Goal: Task Accomplishment & Management: Use online tool/utility

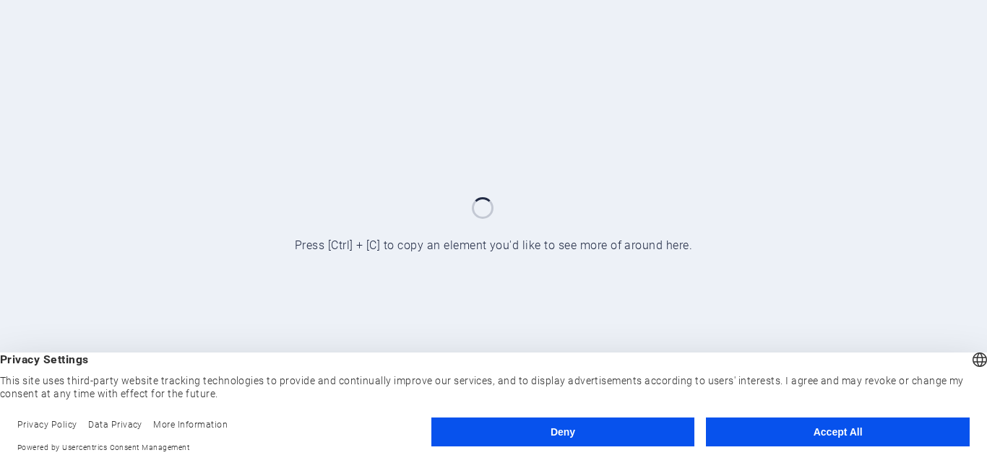
click at [787, 437] on button "Accept All" at bounding box center [838, 432] width 264 height 29
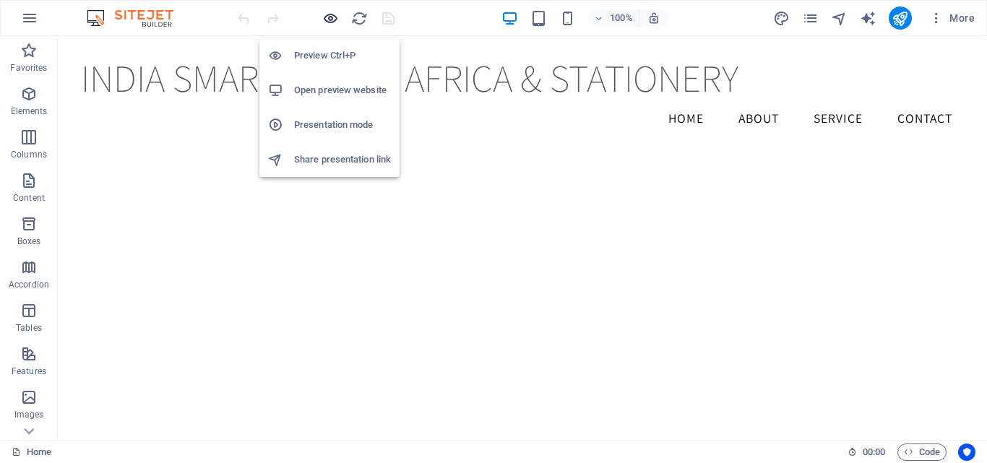
click at [336, 19] on icon "button" at bounding box center [330, 18] width 17 height 17
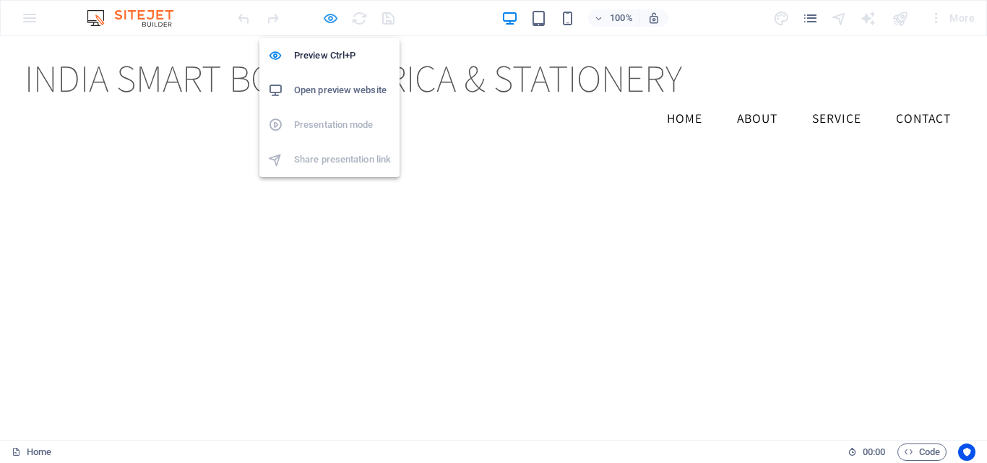
click at [332, 14] on icon "button" at bounding box center [330, 18] width 17 height 17
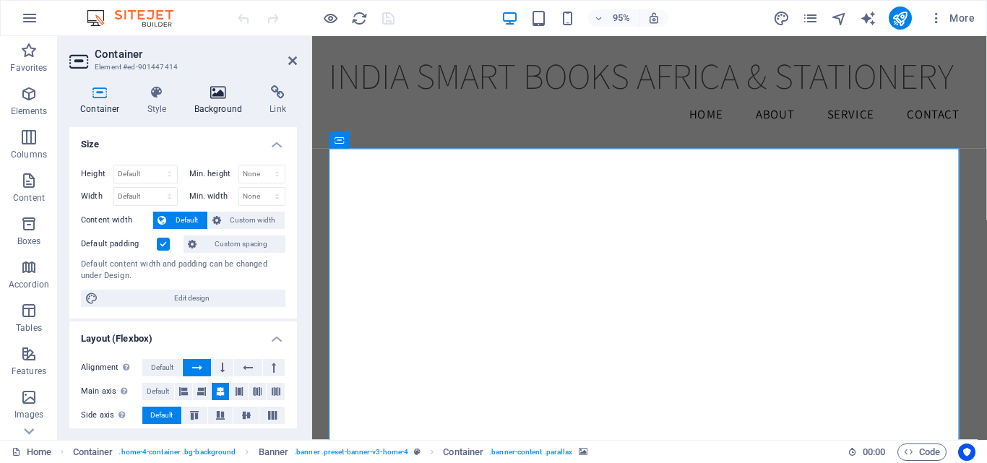
click at [210, 92] on icon at bounding box center [219, 92] width 70 height 14
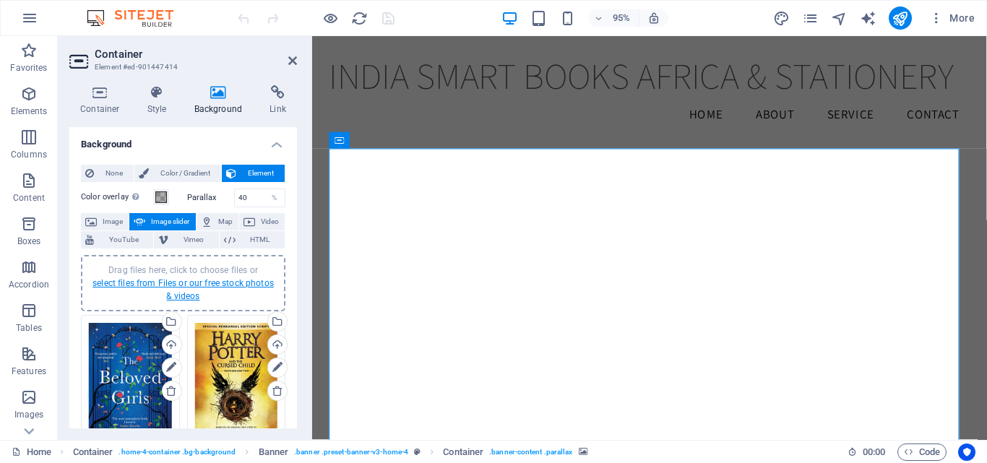
click at [186, 280] on link "select files from Files or our free stock photos & videos" at bounding box center [183, 289] width 181 height 23
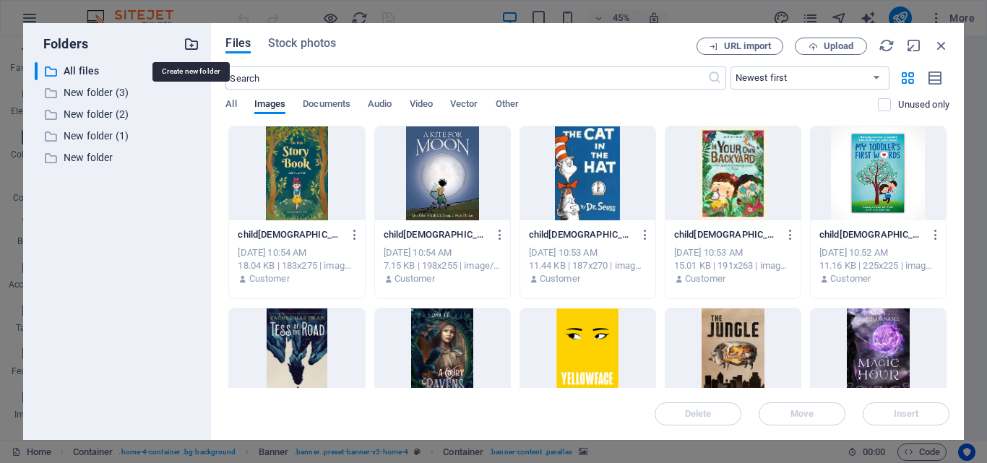
click at [197, 40] on icon "button" at bounding box center [192, 44] width 16 height 16
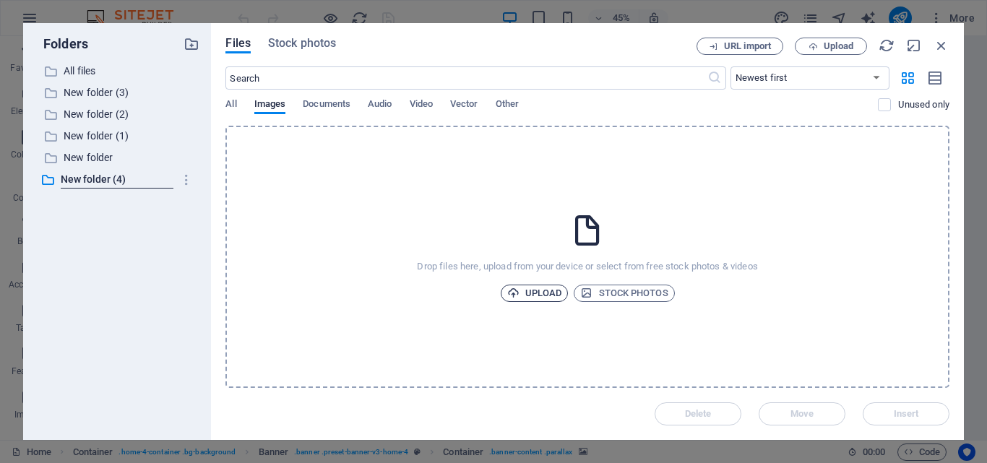
click at [523, 287] on span "Upload" at bounding box center [534, 293] width 55 height 17
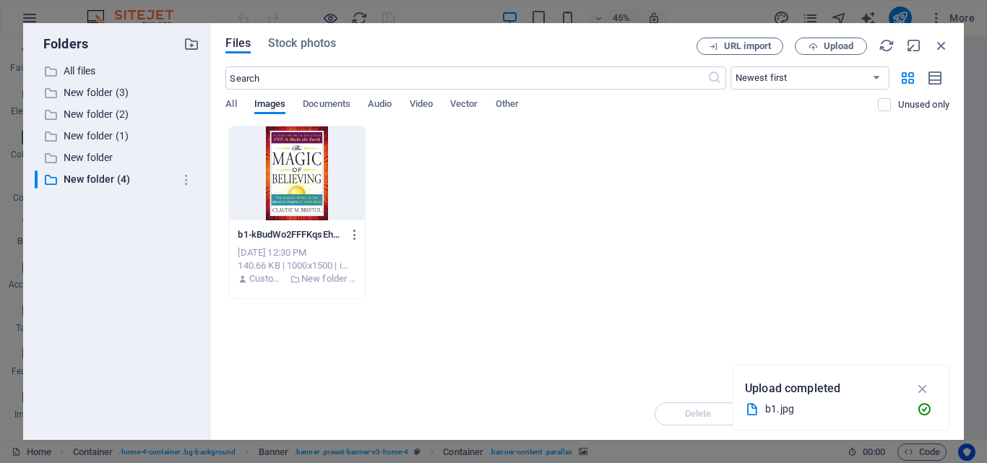
click at [298, 175] on div at bounding box center [296, 173] width 135 height 94
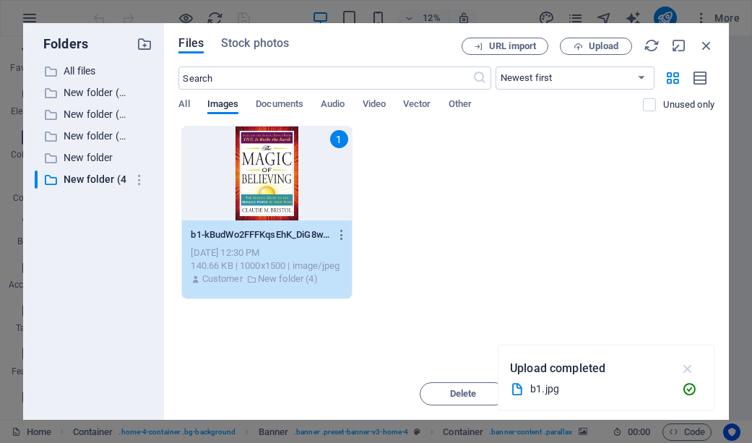
click at [689, 367] on icon "button" at bounding box center [688, 369] width 17 height 16
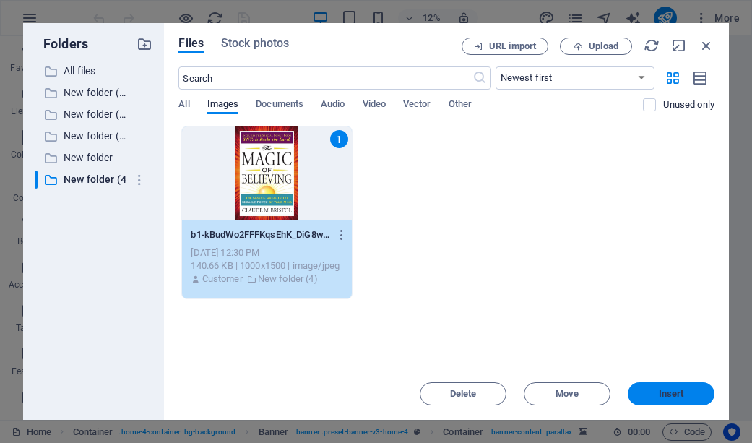
drag, startPoint x: 676, startPoint y: 391, endPoint x: 593, endPoint y: 378, distance: 83.4
click at [676, 391] on span "Insert" at bounding box center [671, 394] width 25 height 9
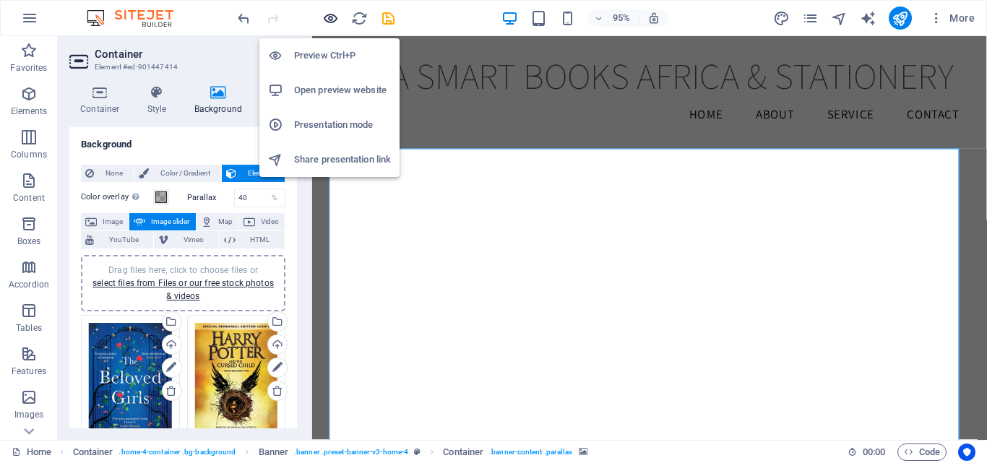
click at [328, 18] on icon "button" at bounding box center [330, 18] width 17 height 17
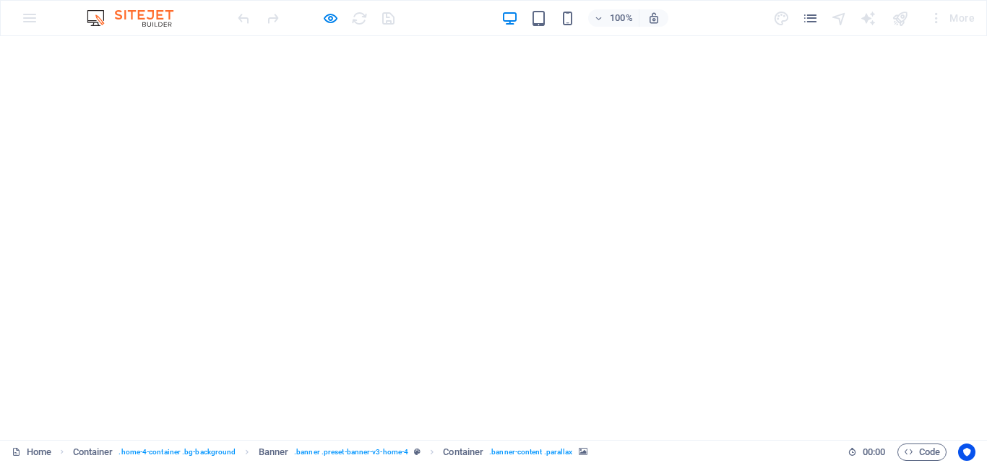
scroll to position [101, 0]
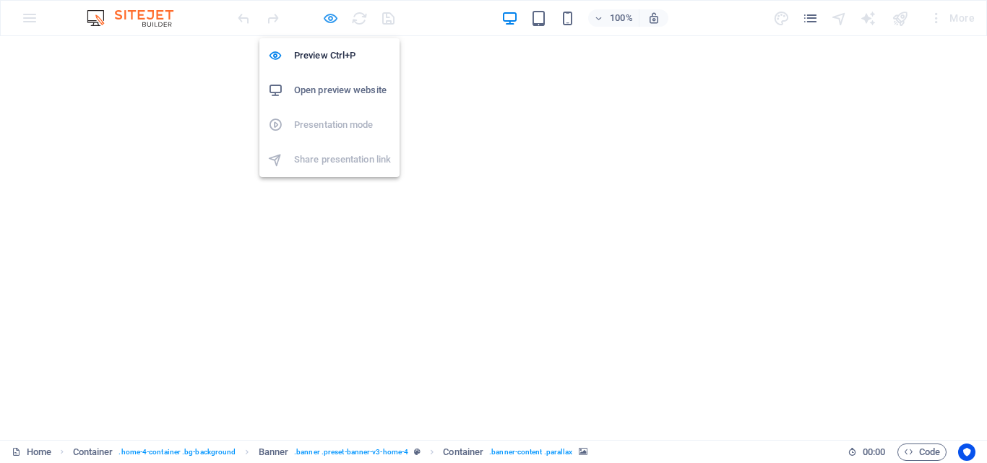
click at [327, 14] on icon "button" at bounding box center [330, 18] width 17 height 17
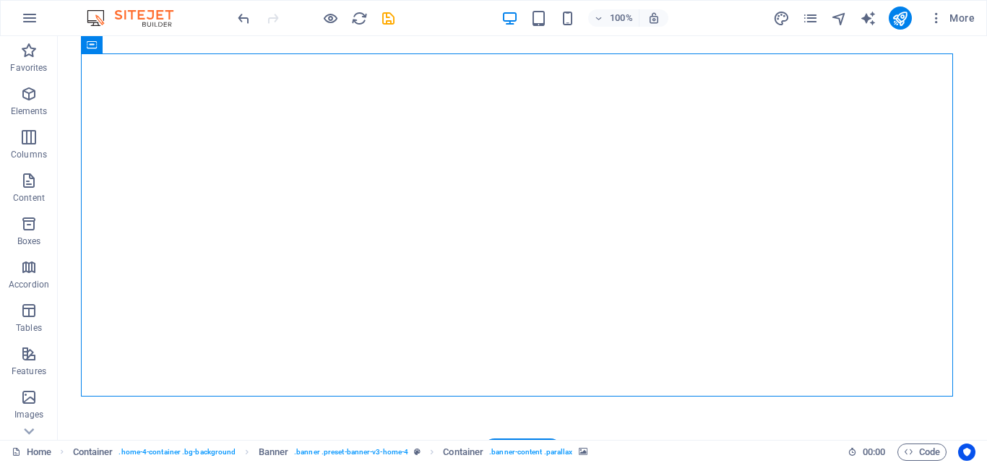
select select "ms"
select select "s"
select select "progressive"
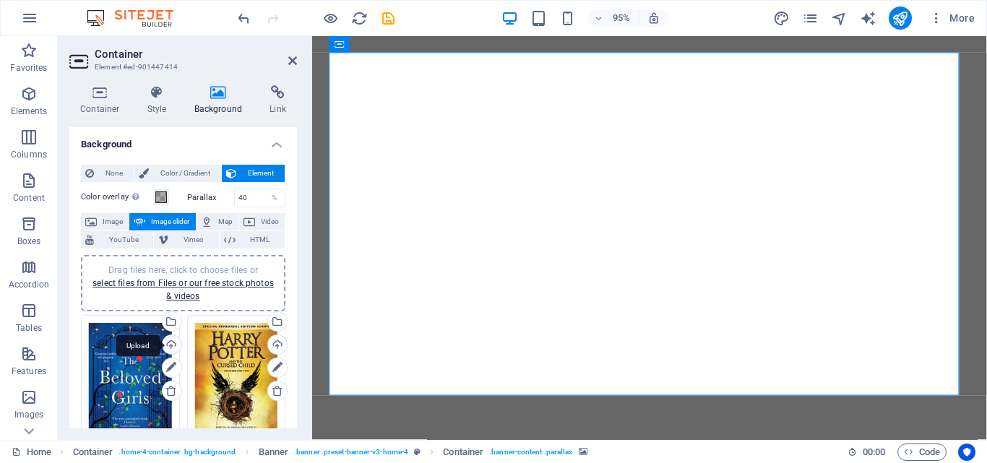
click at [170, 341] on div "Upload" at bounding box center [171, 346] width 22 height 22
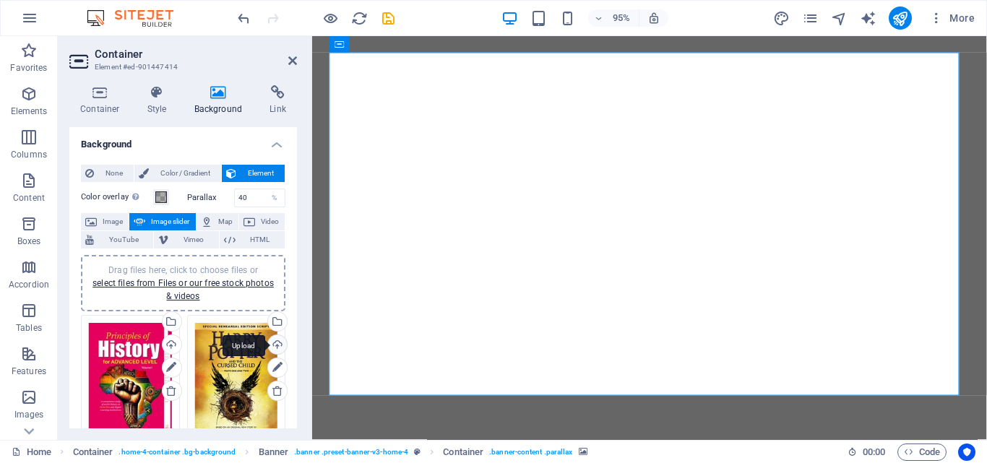
click at [278, 342] on div "Upload" at bounding box center [276, 346] width 22 height 22
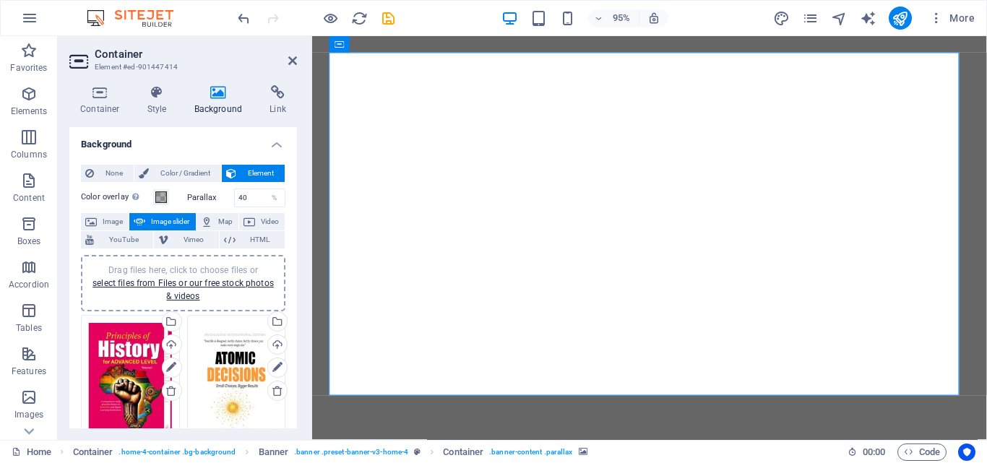
drag, startPoint x: 297, startPoint y: 176, endPoint x: 306, endPoint y: 213, distance: 38.0
click at [306, 213] on div "Container Style Background Link Size Height Default px rem % vh vw Min. height …" at bounding box center [183, 257] width 251 height 366
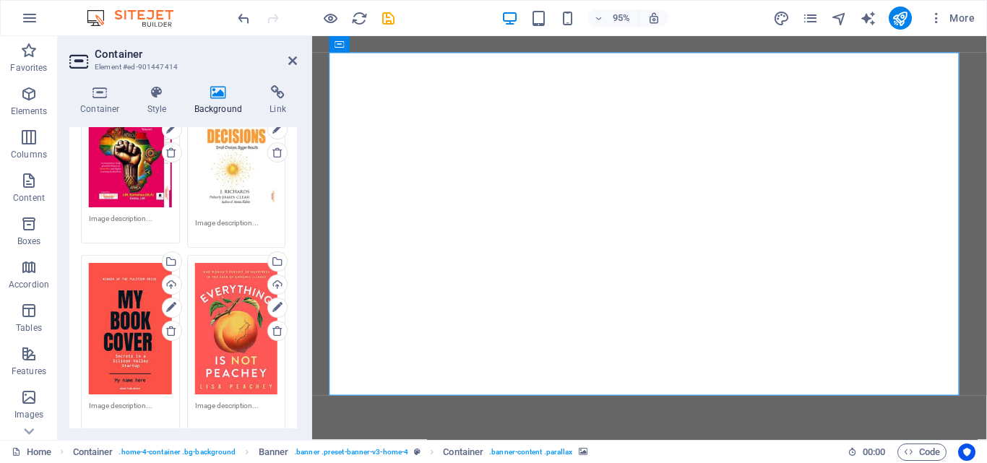
scroll to position [241, 0]
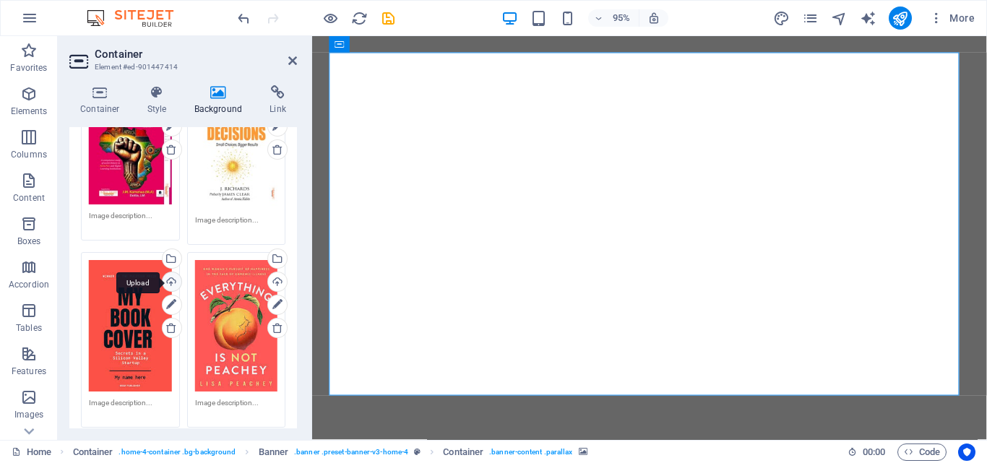
click at [167, 275] on div "Upload" at bounding box center [171, 283] width 22 height 22
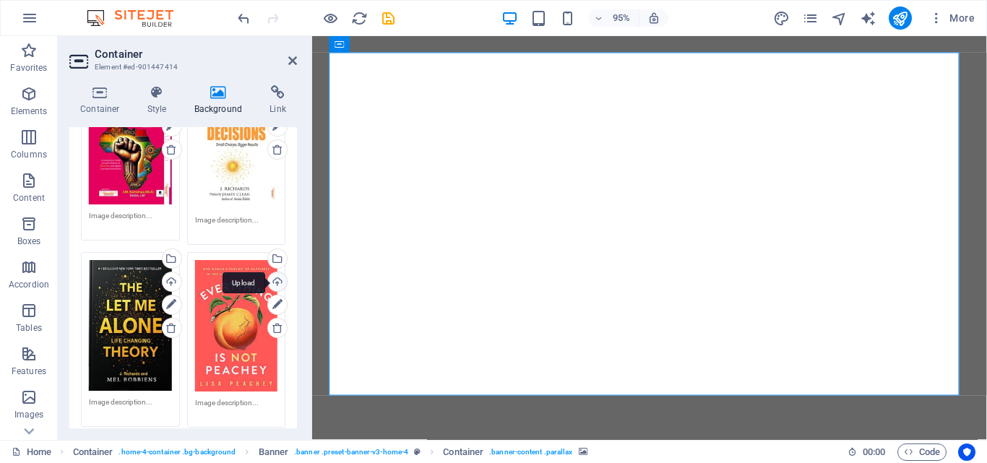
click at [276, 275] on div "Upload" at bounding box center [276, 283] width 22 height 22
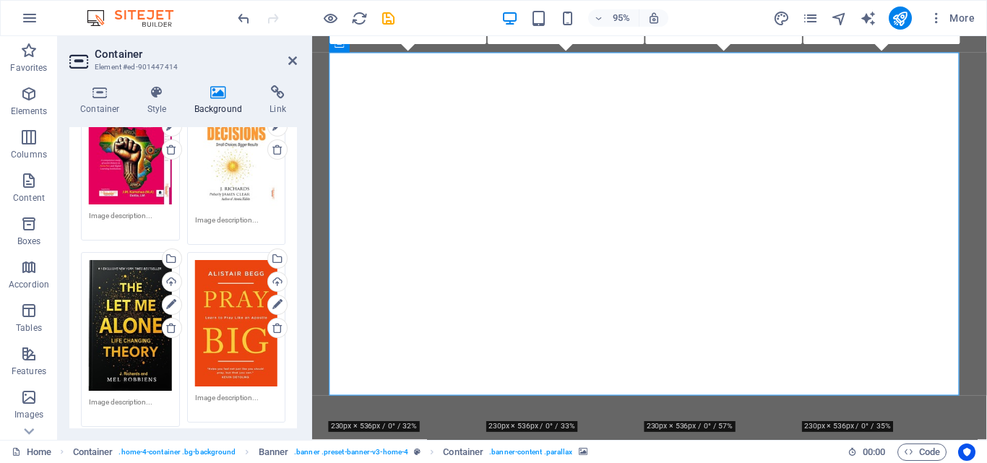
scroll to position [440, 0]
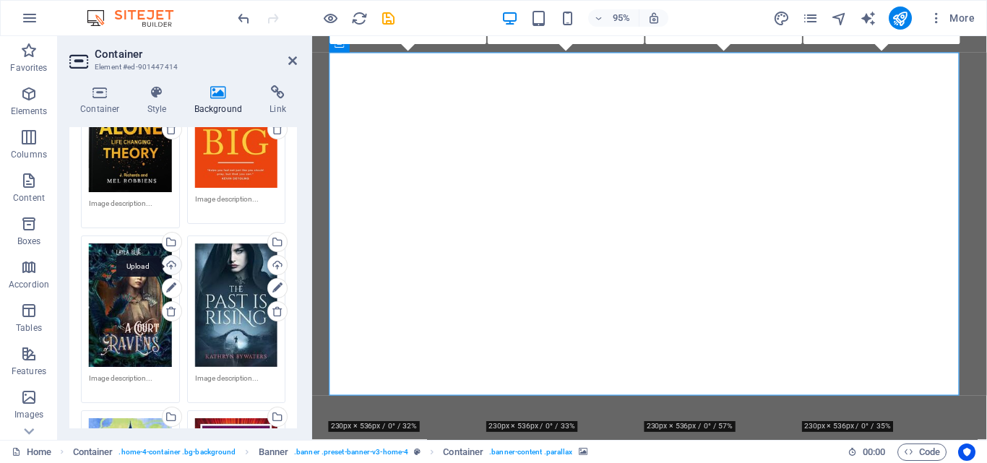
click at [169, 259] on div "Upload" at bounding box center [171, 267] width 22 height 22
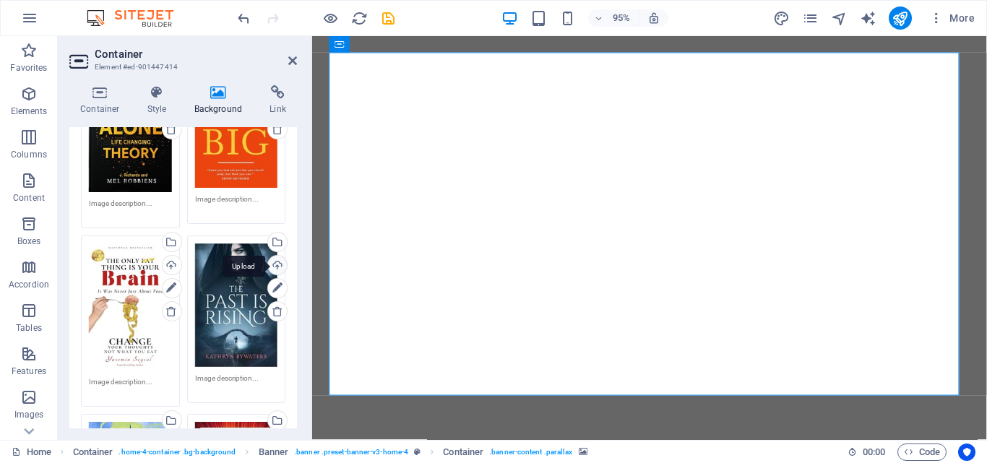
click at [275, 260] on div "Upload" at bounding box center [276, 267] width 22 height 22
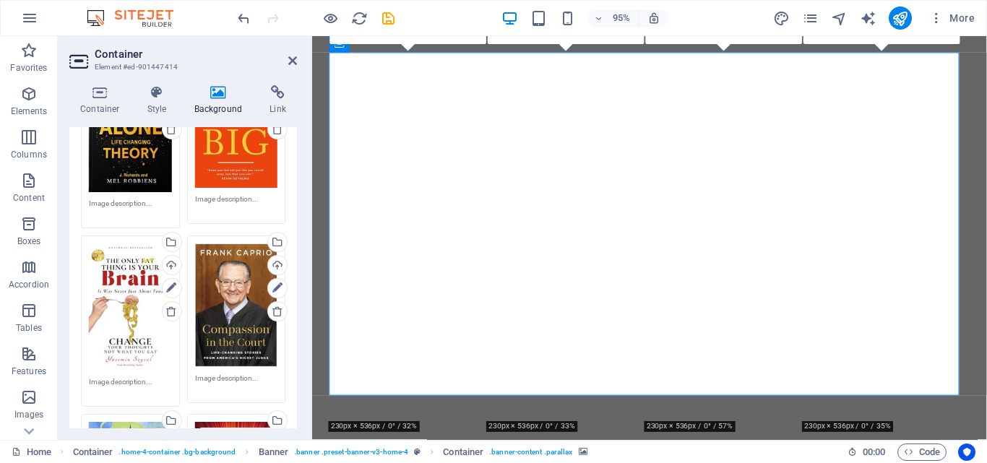
drag, startPoint x: 299, startPoint y: 265, endPoint x: 295, endPoint y: 293, distance: 28.4
click at [295, 293] on div "Container Style Background Link Size Height Default px rem % vh vw Min. height …" at bounding box center [183, 257] width 251 height 366
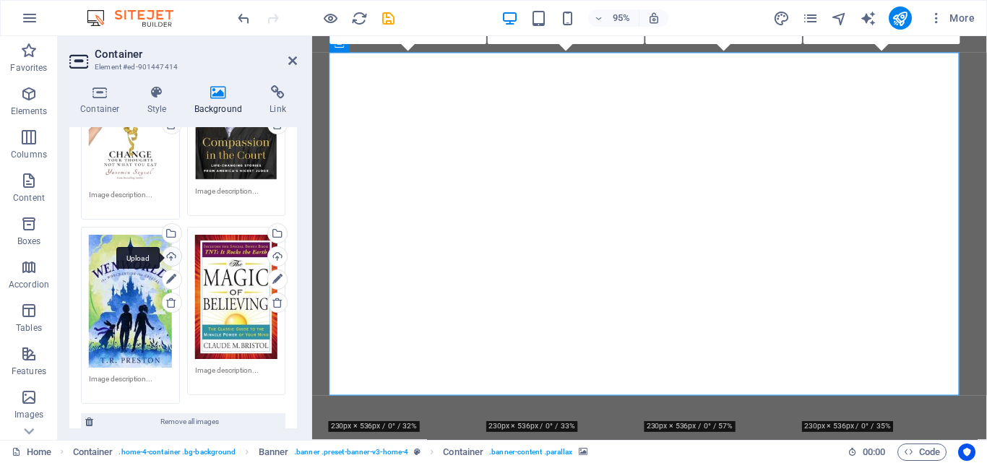
click at [169, 249] on div "Upload" at bounding box center [171, 258] width 22 height 22
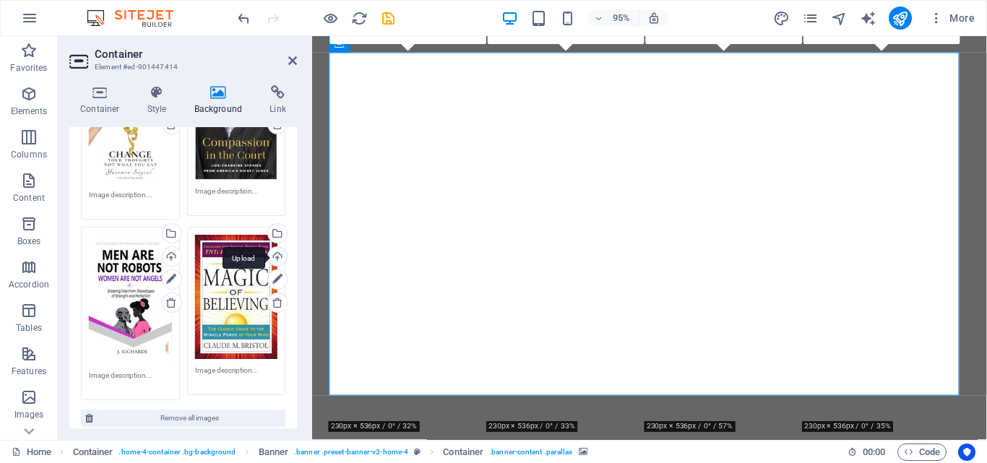
click at [273, 247] on div "Upload" at bounding box center [276, 258] width 22 height 22
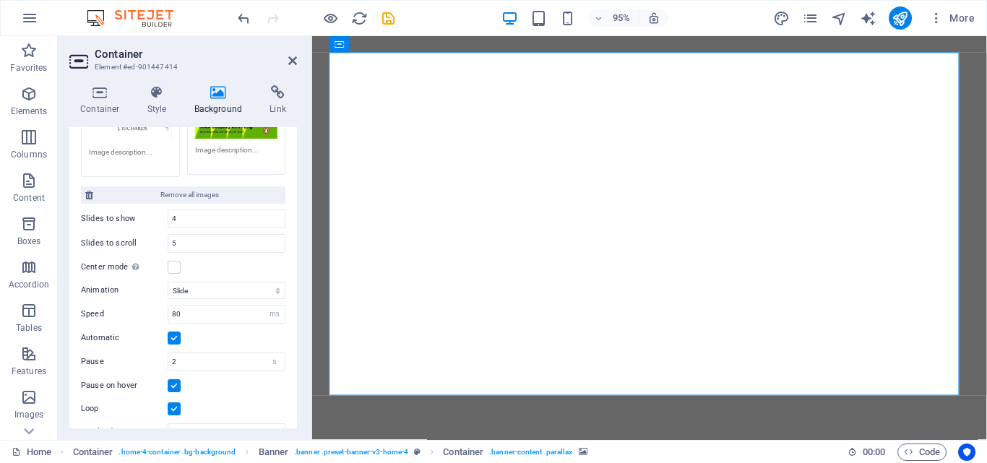
scroll to position [860, 0]
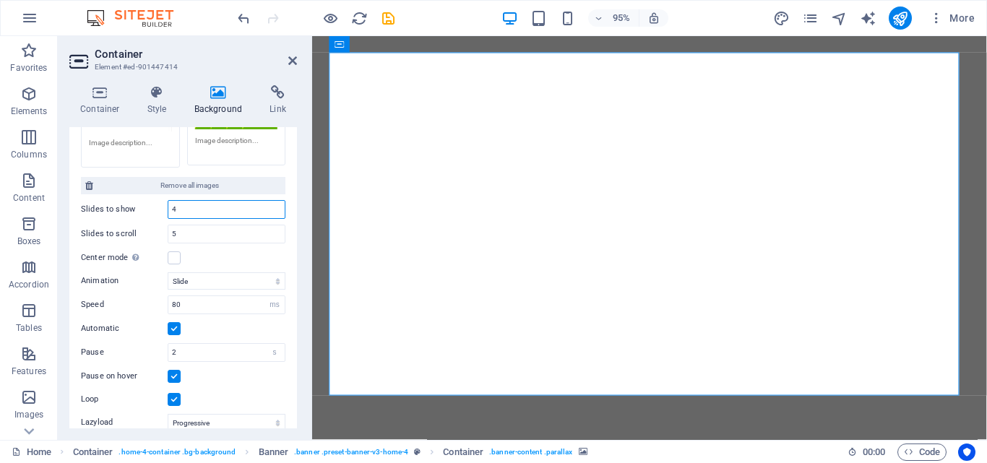
drag, startPoint x: 194, startPoint y: 202, endPoint x: 137, endPoint y: 205, distance: 56.5
click at [137, 205] on div "Slides to show 4" at bounding box center [183, 209] width 205 height 19
type input "3"
click at [388, 15] on icon "save" at bounding box center [388, 18] width 17 height 17
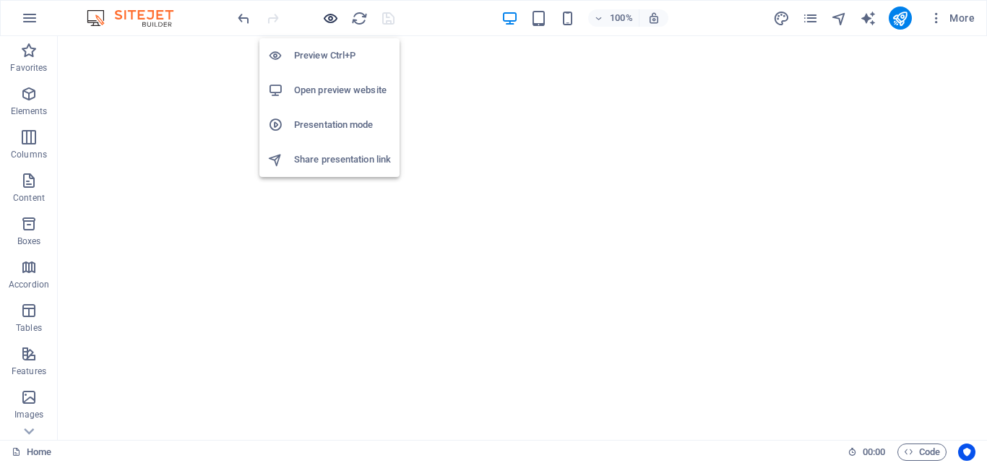
click at [330, 14] on icon "button" at bounding box center [330, 18] width 17 height 17
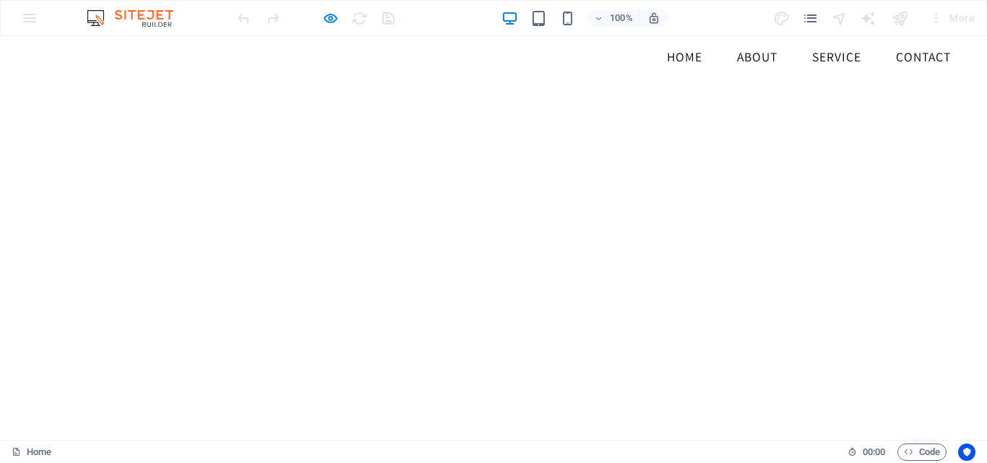
scroll to position [57, 0]
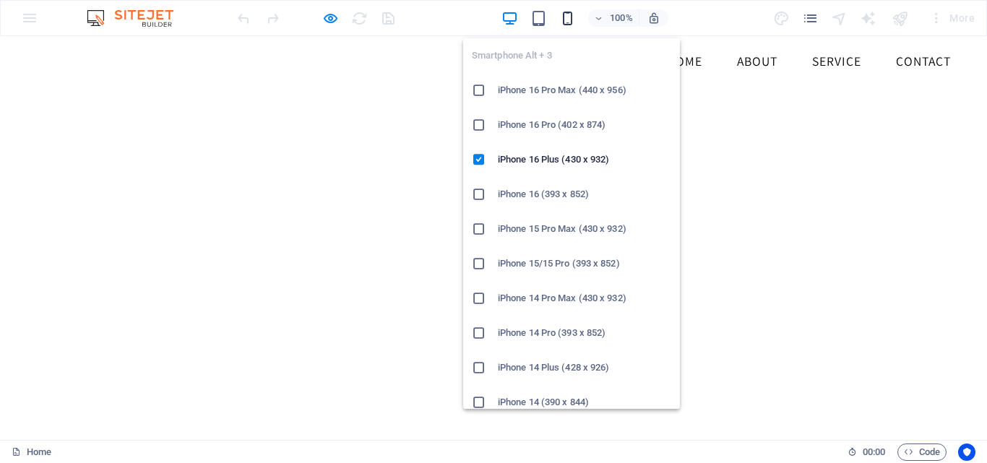
click at [570, 18] on icon "button" at bounding box center [567, 18] width 17 height 17
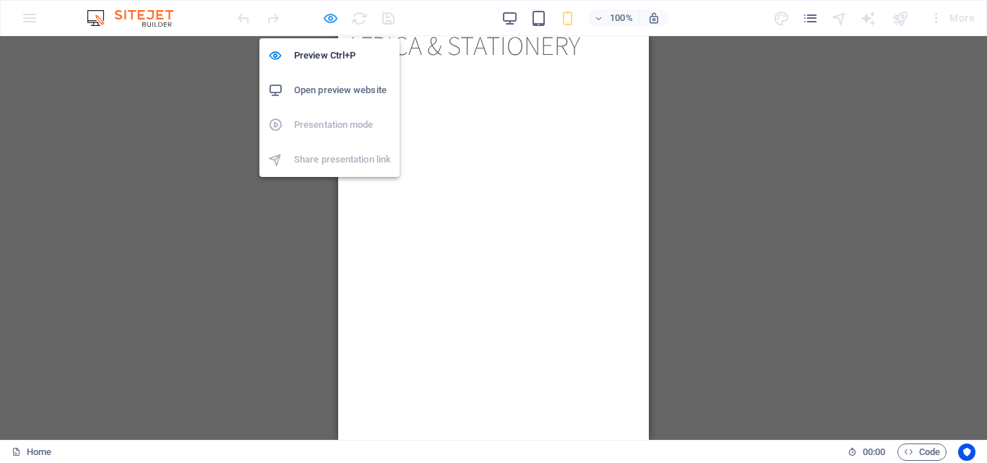
click at [329, 17] on icon "button" at bounding box center [330, 18] width 17 height 17
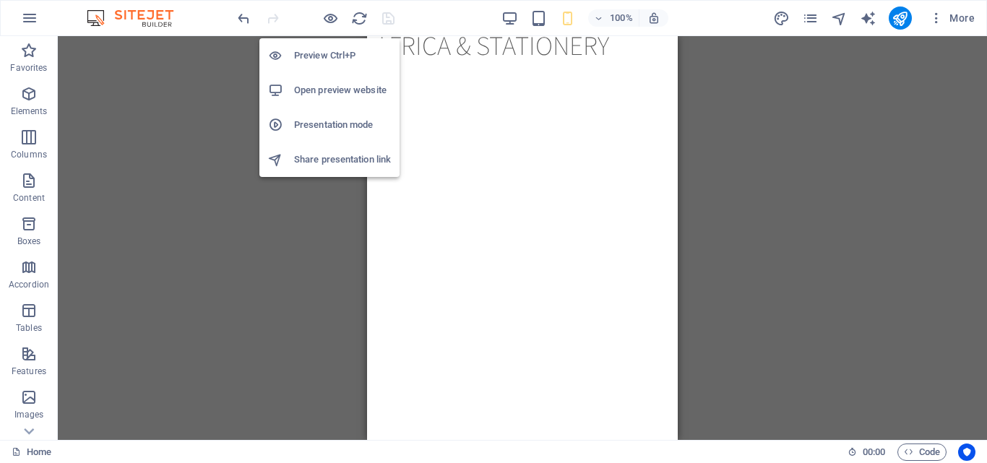
click at [326, 56] on h6 "Preview Ctrl+P" at bounding box center [342, 55] width 97 height 17
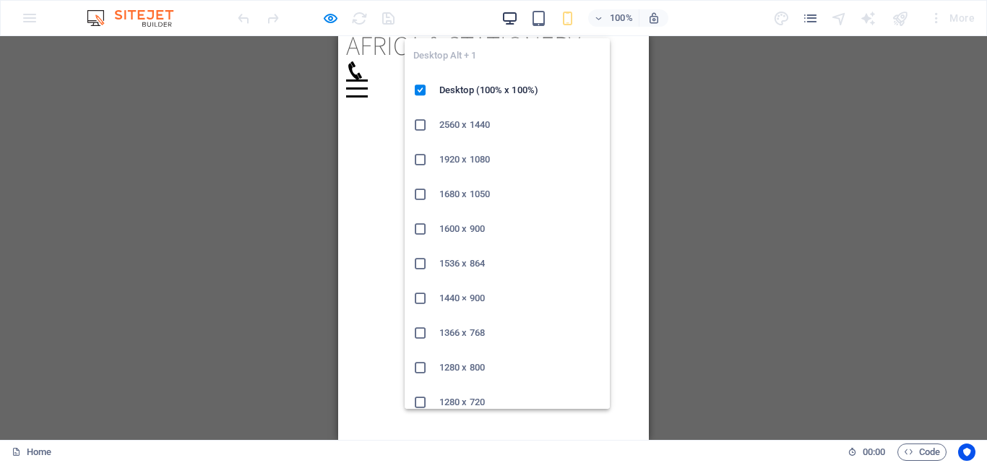
click at [513, 12] on icon "button" at bounding box center [510, 18] width 17 height 17
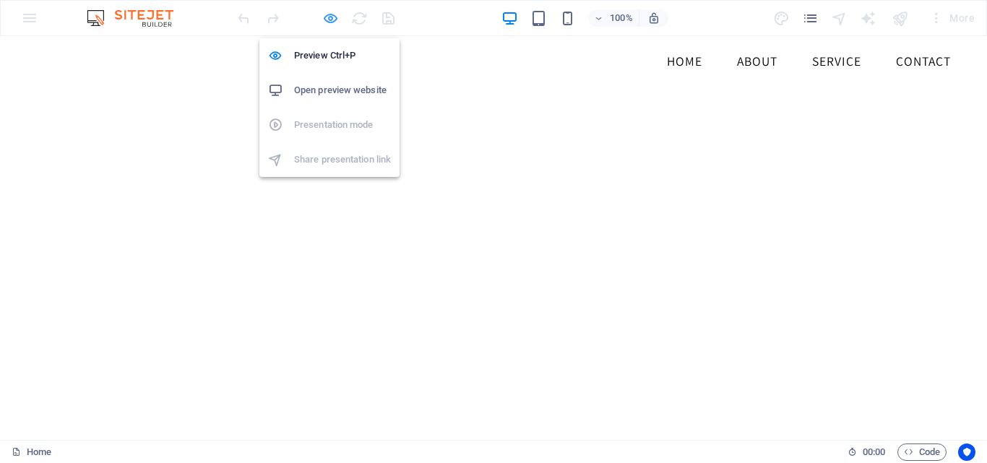
click at [338, 19] on icon "button" at bounding box center [330, 18] width 17 height 17
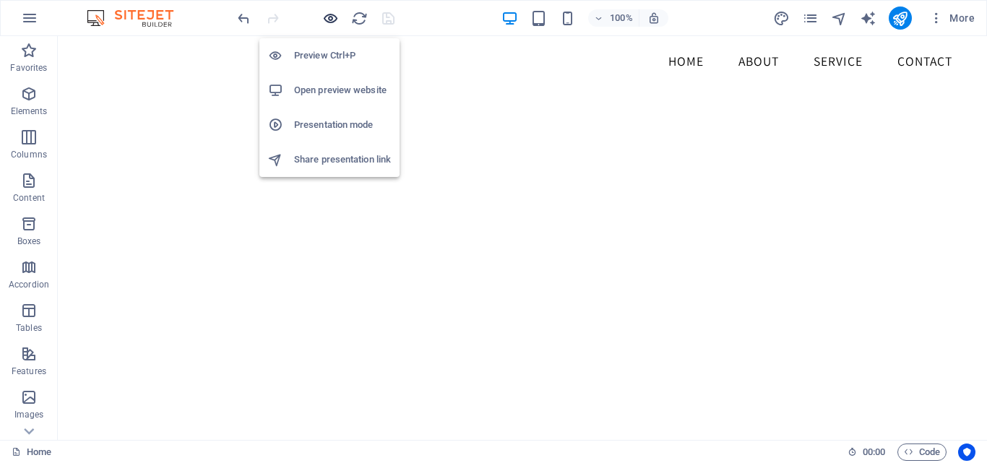
click at [338, 19] on icon "button" at bounding box center [330, 18] width 17 height 17
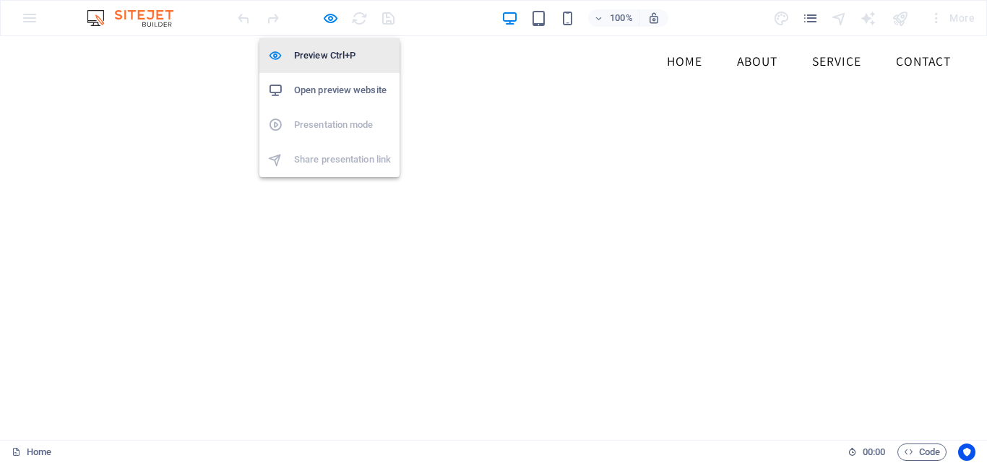
click at [332, 55] on h6 "Preview Ctrl+P" at bounding box center [342, 55] width 97 height 17
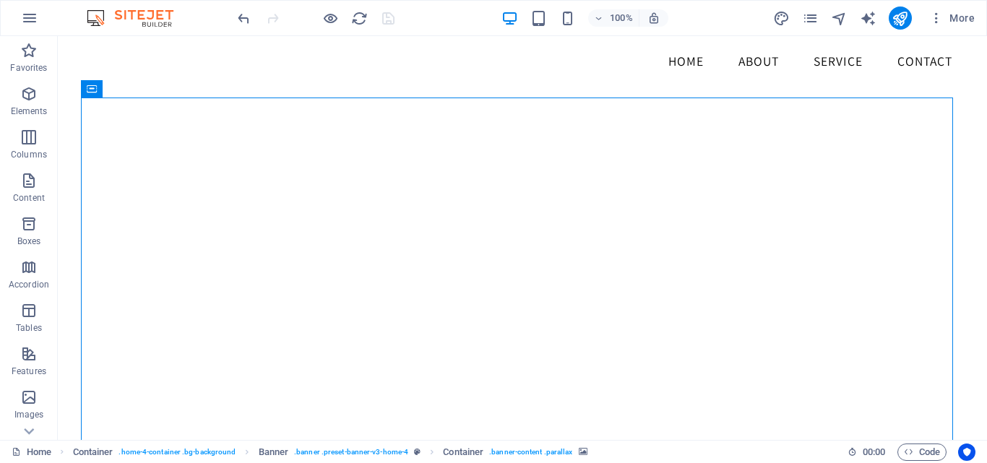
select select "ms"
select select "s"
select select "progressive"
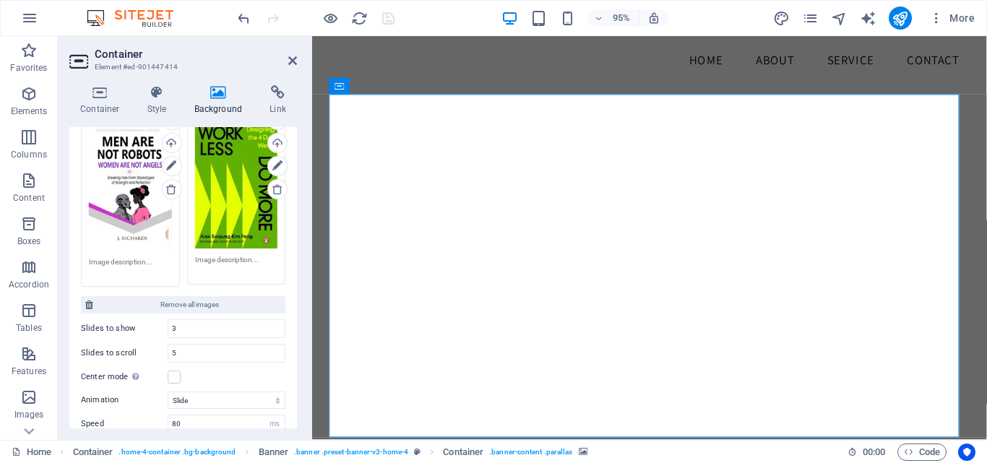
scroll to position [743, 0]
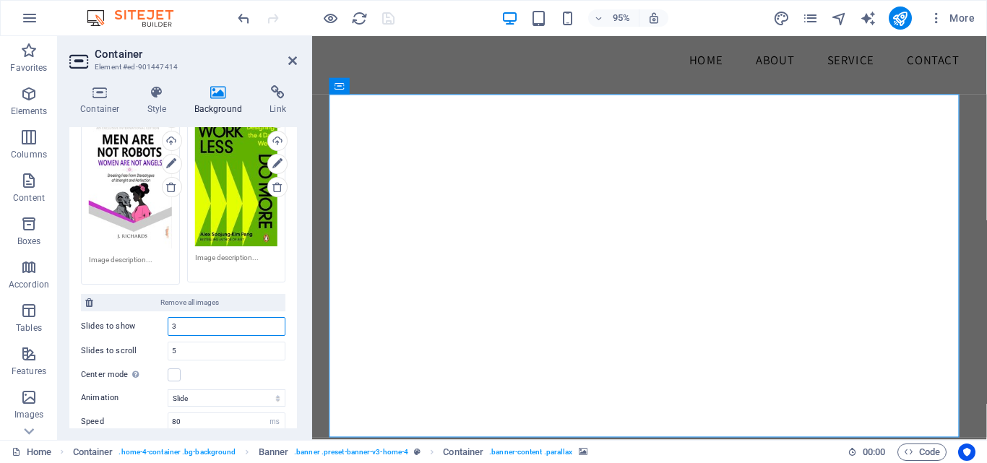
drag, startPoint x: 210, startPoint y: 319, endPoint x: 155, endPoint y: 321, distance: 54.3
click at [155, 321] on div "Slides to show 3" at bounding box center [183, 326] width 205 height 19
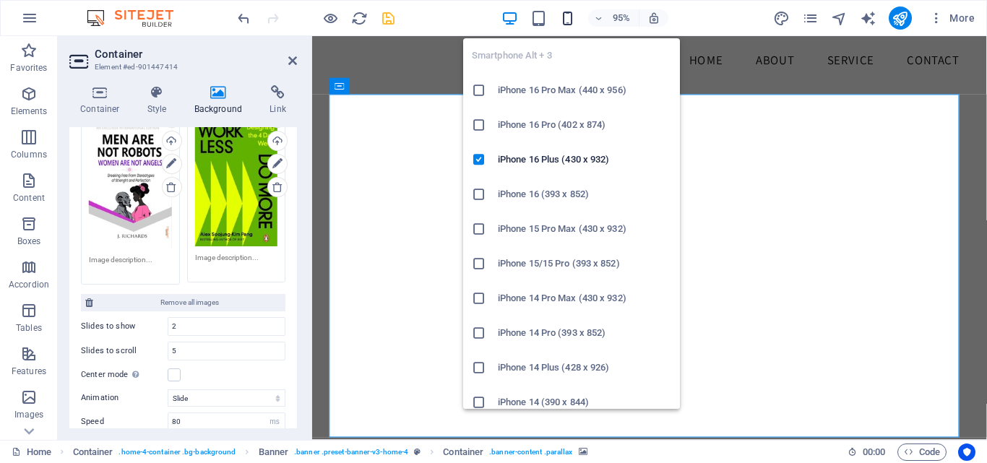
click at [569, 17] on icon "button" at bounding box center [567, 18] width 17 height 17
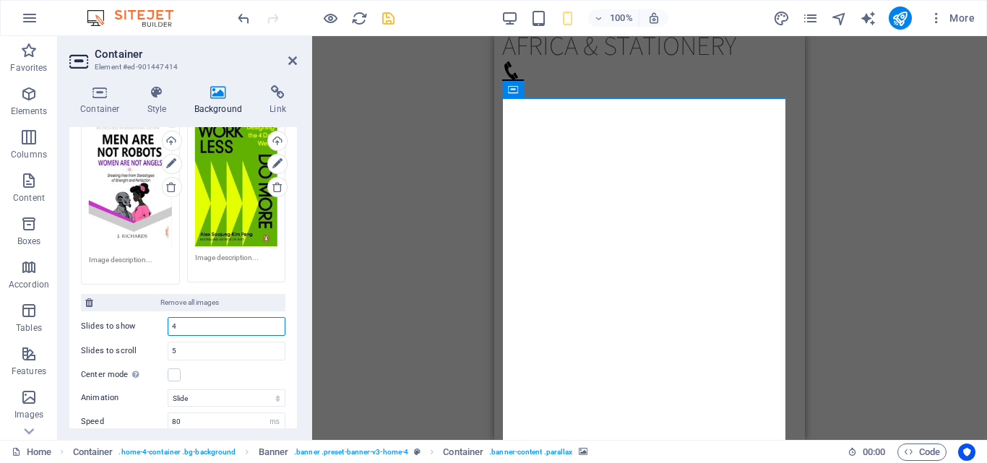
drag, startPoint x: 185, startPoint y: 316, endPoint x: 158, endPoint y: 317, distance: 26.8
click at [161, 317] on div "Slides to show 4" at bounding box center [183, 326] width 205 height 19
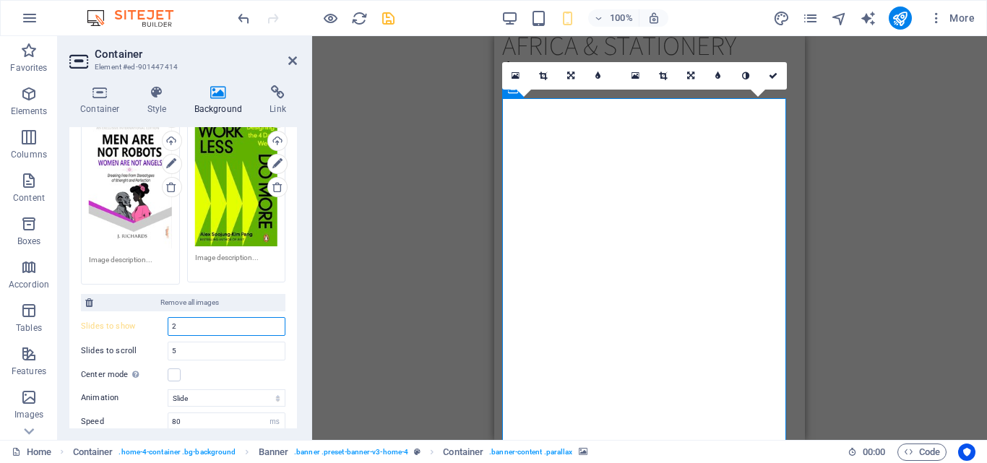
drag, startPoint x: 156, startPoint y: 314, endPoint x: 143, endPoint y: 314, distance: 13.0
click at [143, 317] on div "Slides to show 2" at bounding box center [183, 326] width 205 height 19
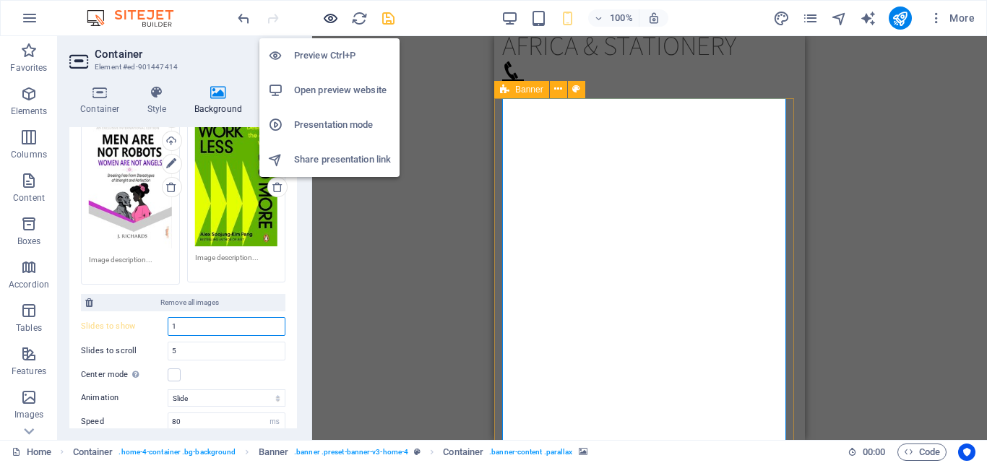
type input "1"
click at [333, 17] on icon "button" at bounding box center [330, 18] width 17 height 17
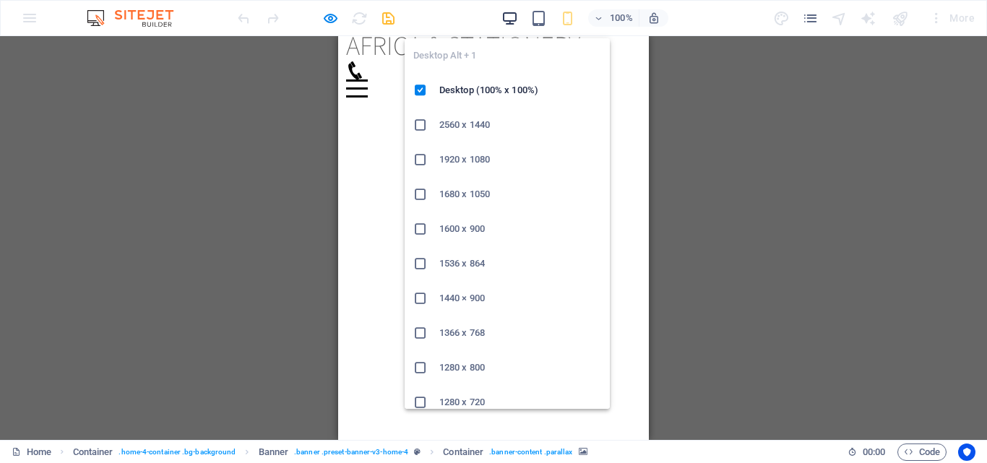
click at [506, 12] on icon "button" at bounding box center [510, 18] width 17 height 17
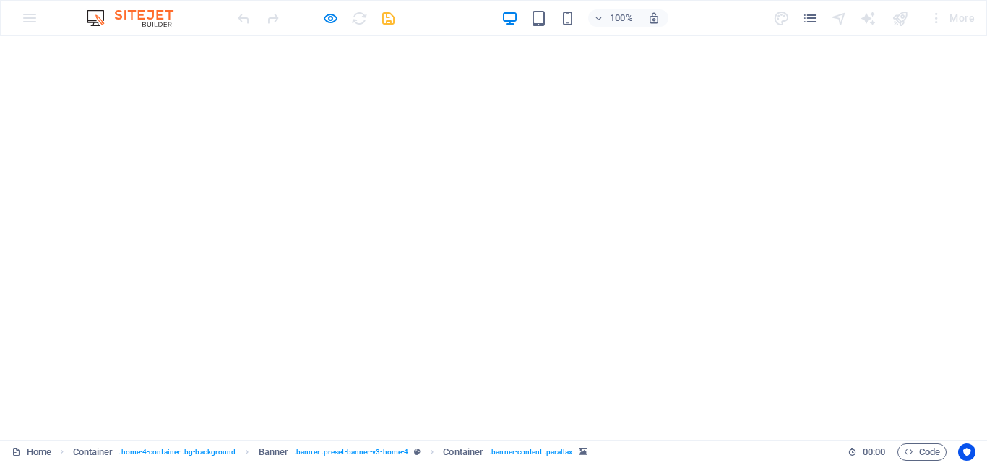
scroll to position [0, 0]
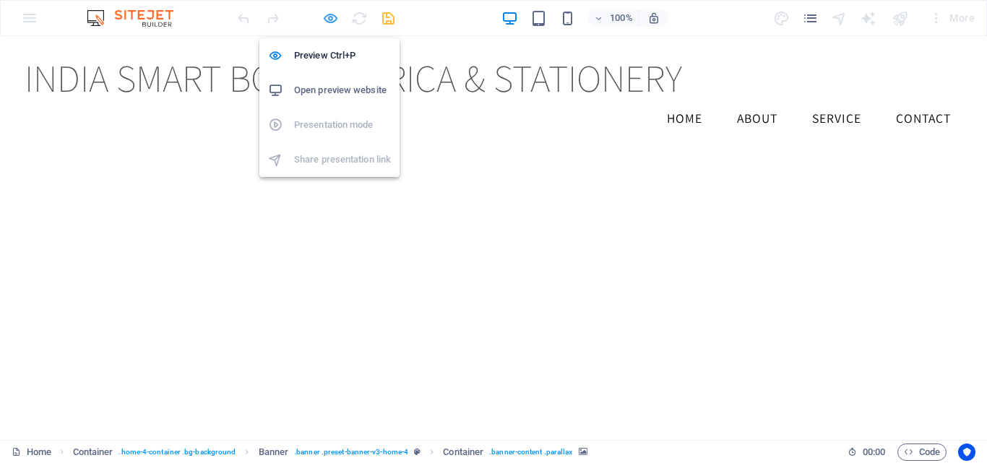
click at [330, 22] on icon "button" at bounding box center [330, 18] width 17 height 17
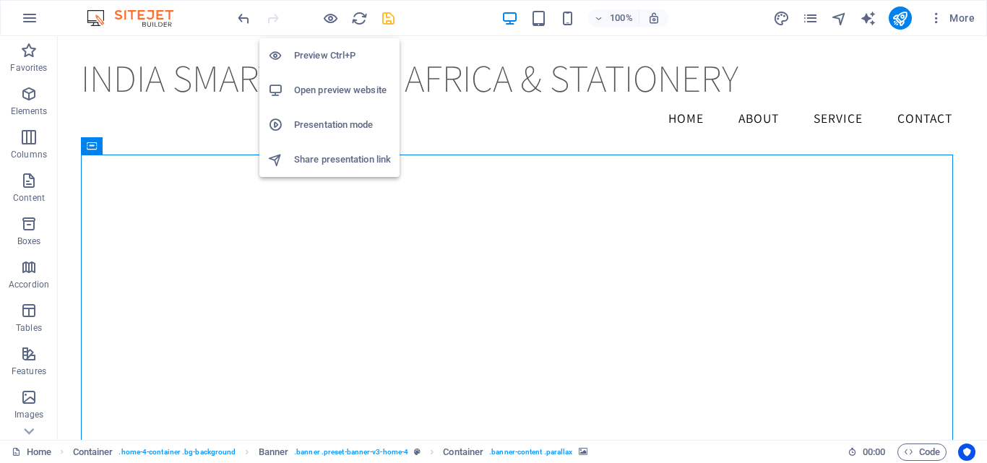
click at [312, 62] on h6 "Preview Ctrl+P" at bounding box center [342, 55] width 97 height 17
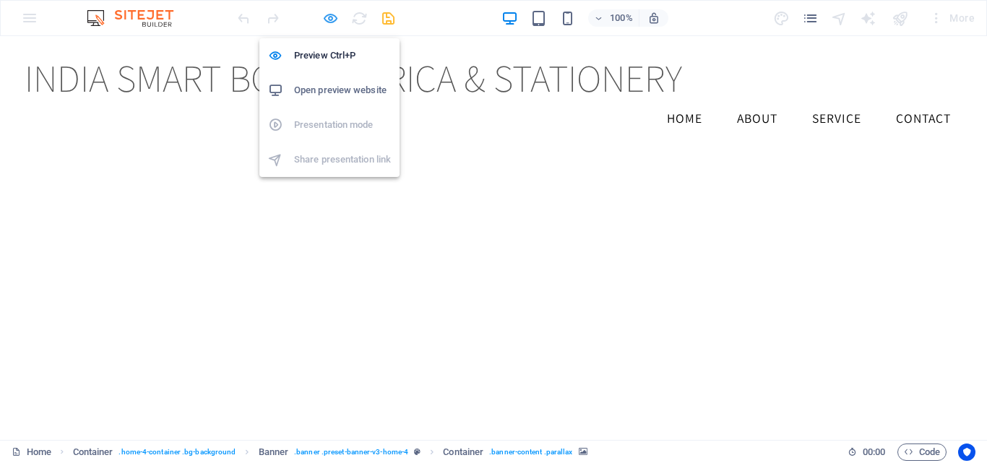
click at [329, 14] on icon "button" at bounding box center [330, 18] width 17 height 17
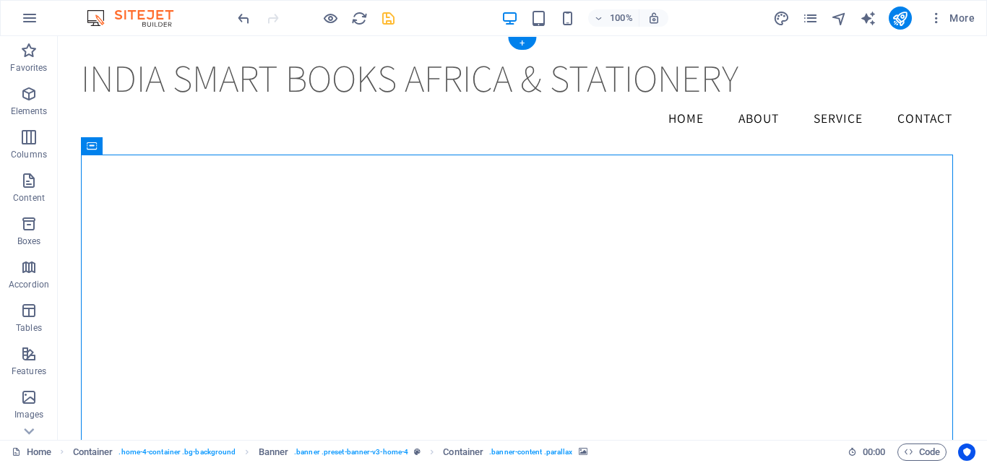
select select "ms"
select select "s"
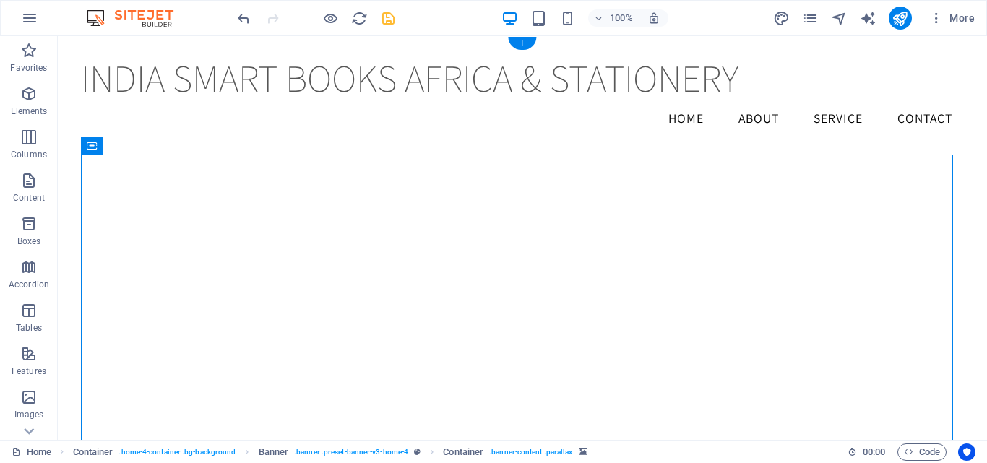
select select "progressive"
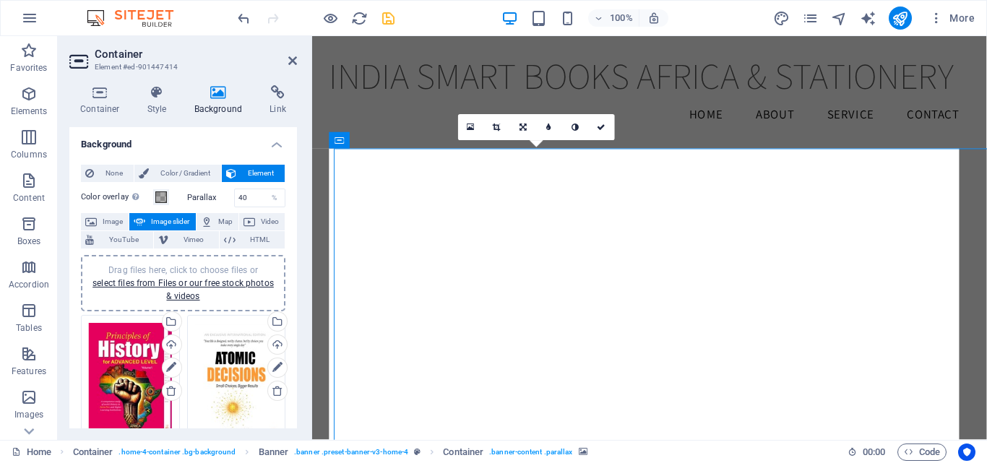
type input "2"
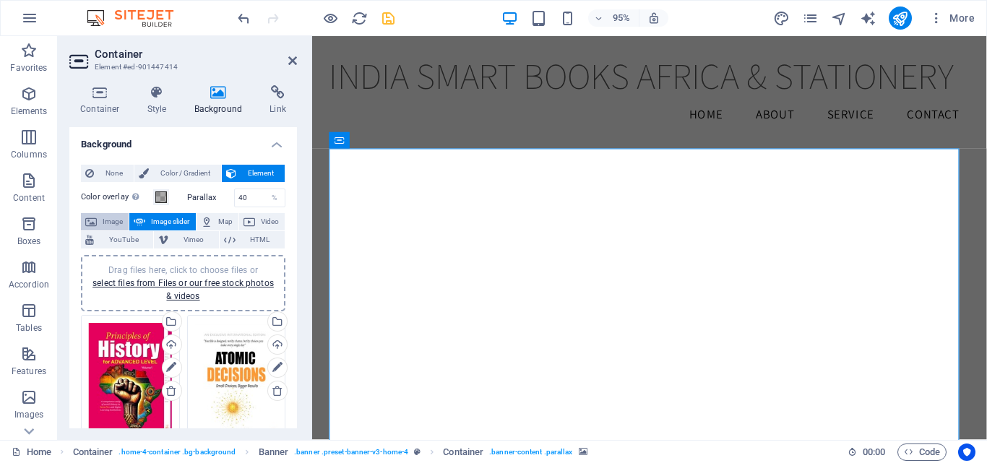
click at [111, 218] on span "Image" at bounding box center [112, 221] width 23 height 17
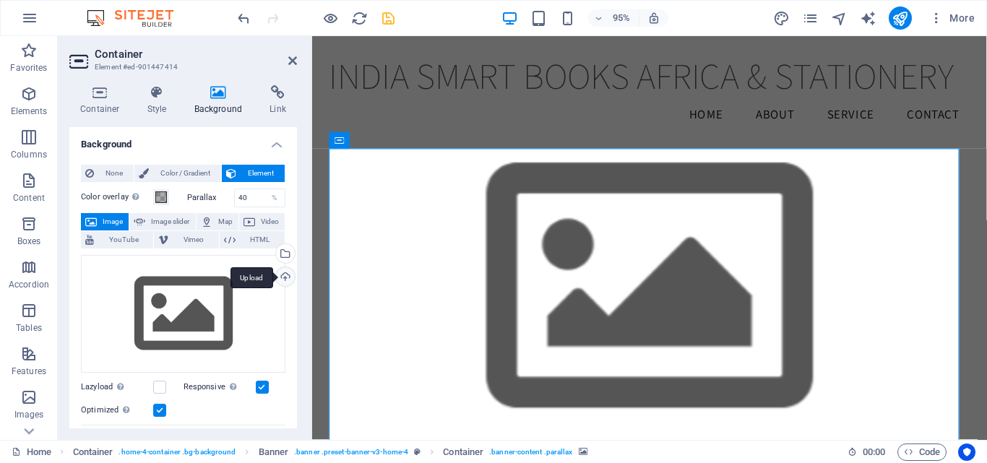
click at [282, 275] on div "Upload" at bounding box center [284, 278] width 22 height 22
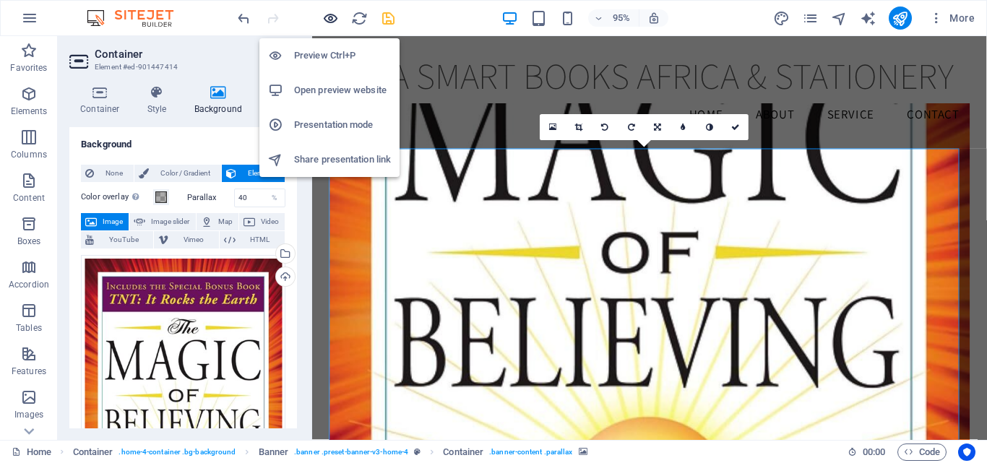
click at [325, 15] on icon "button" at bounding box center [330, 18] width 17 height 17
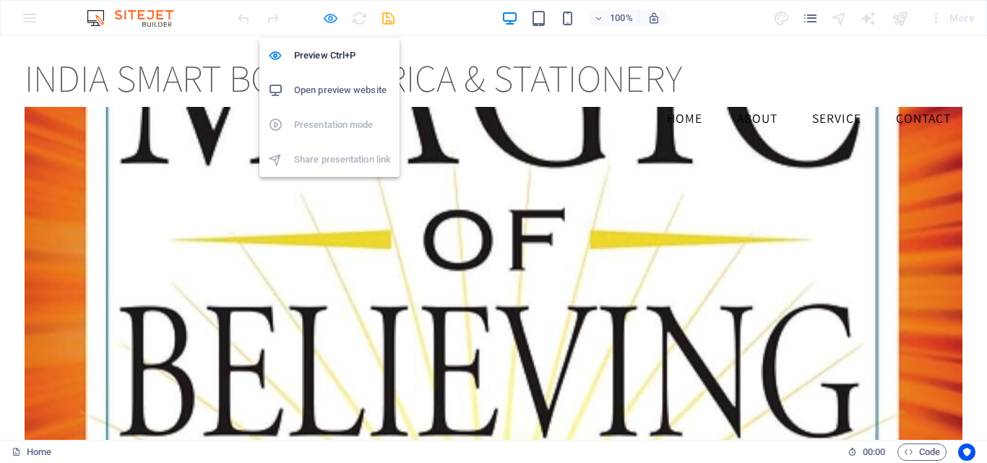
click at [333, 12] on icon "button" at bounding box center [330, 18] width 17 height 17
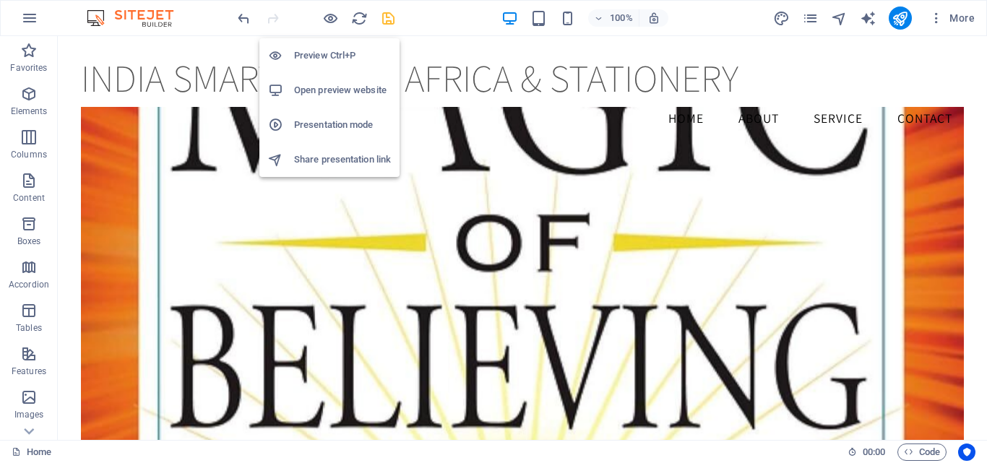
click at [332, 41] on li "Preview Ctrl+P" at bounding box center [329, 55] width 140 height 35
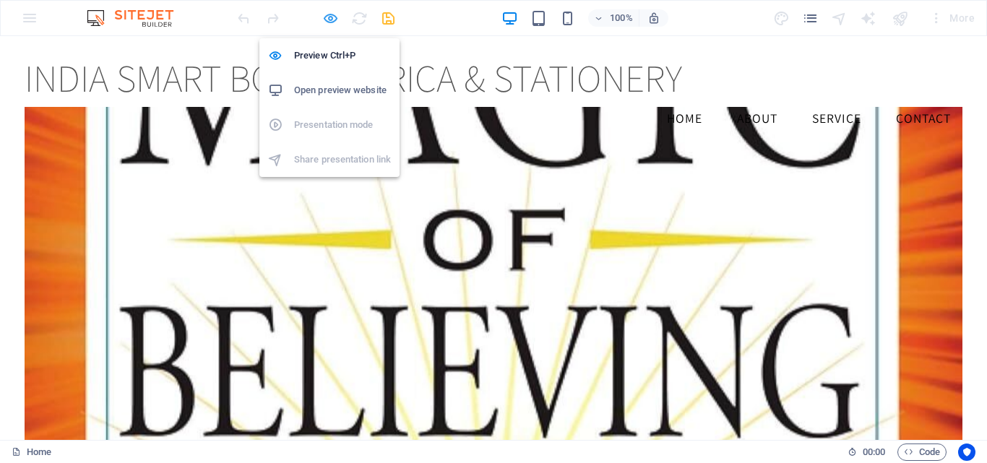
click at [335, 17] on icon "button" at bounding box center [330, 18] width 17 height 17
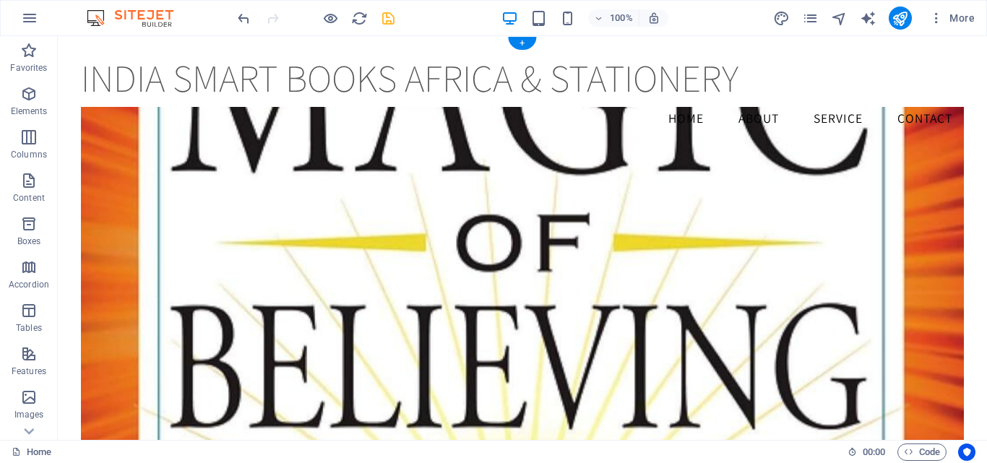
click at [291, 187] on figure at bounding box center [522, 291] width 883 height 368
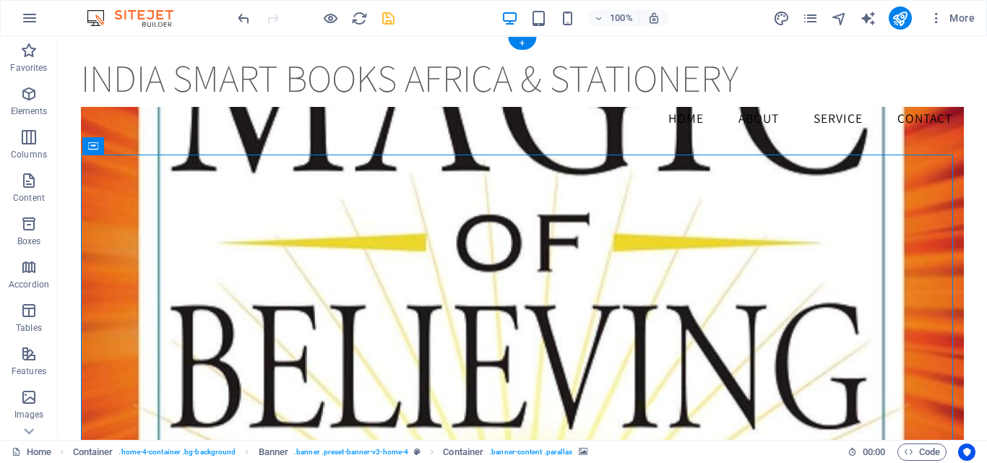
click at [291, 187] on figure at bounding box center [522, 291] width 883 height 368
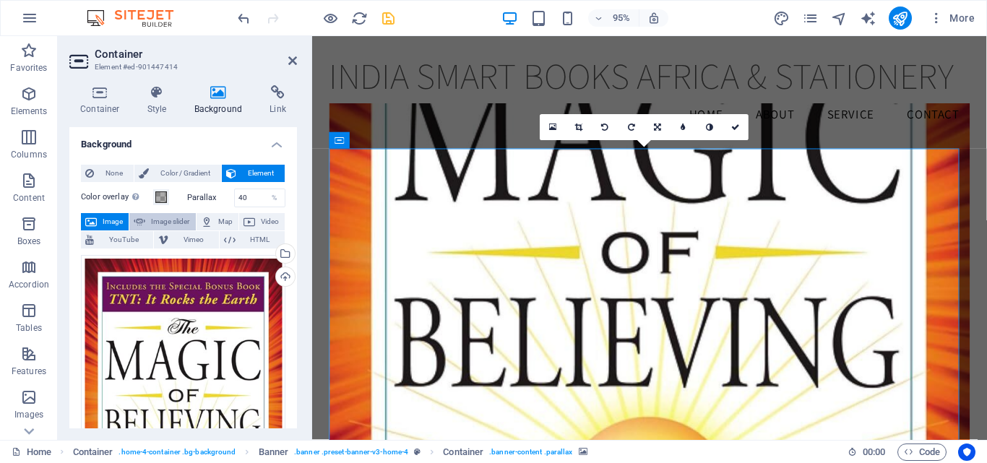
click at [175, 223] on span "Image slider" at bounding box center [170, 221] width 41 height 17
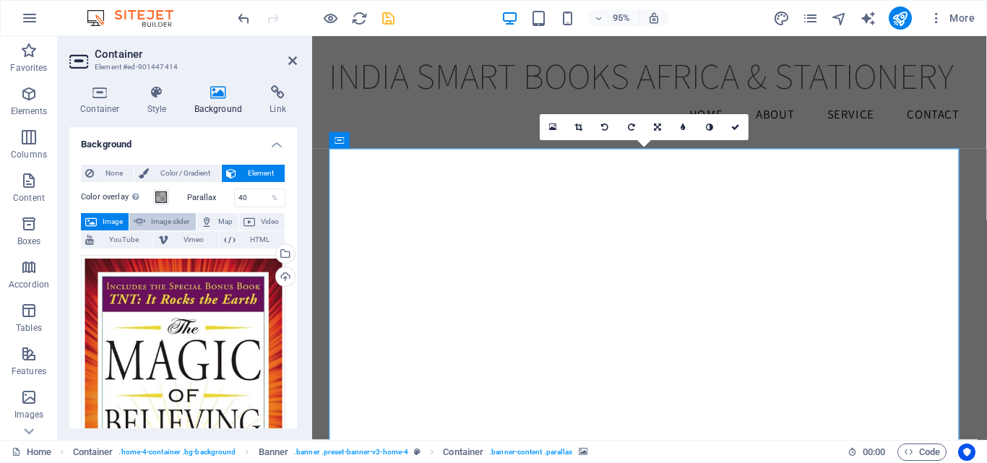
select select "ms"
select select "s"
select select "progressive"
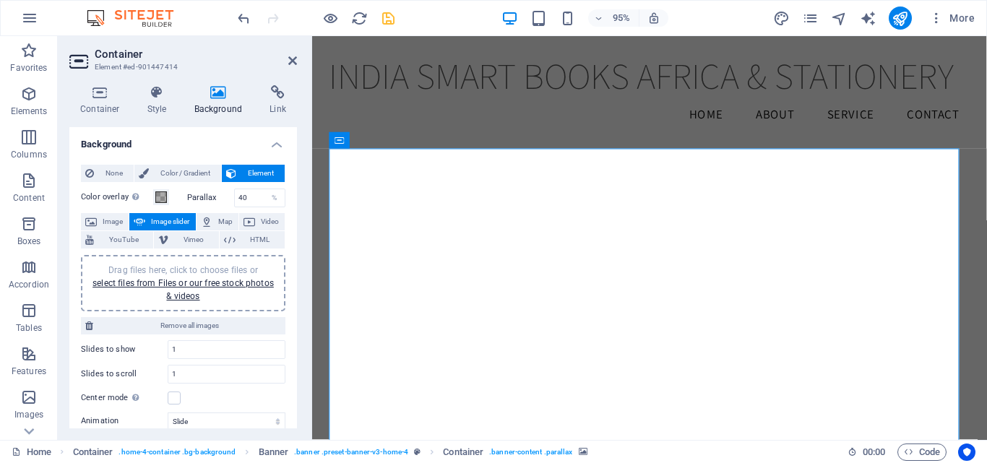
drag, startPoint x: 293, startPoint y: 246, endPoint x: 298, endPoint y: 361, distance: 115.0
click at [298, 361] on div "Container Style Background Link Size Height Default px rem % vh vw Min. height …" at bounding box center [183, 257] width 251 height 366
click at [263, 220] on span "Video" at bounding box center [269, 221] width 21 height 17
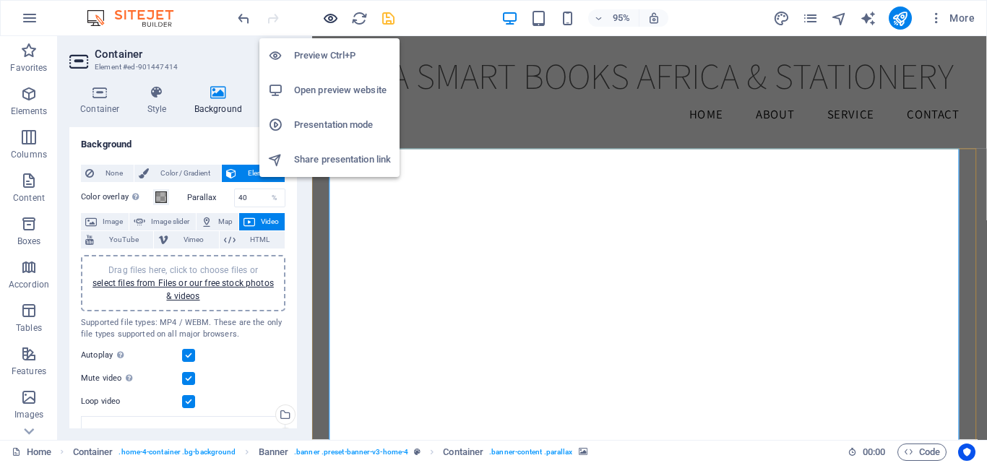
click at [325, 20] on icon "button" at bounding box center [330, 18] width 17 height 17
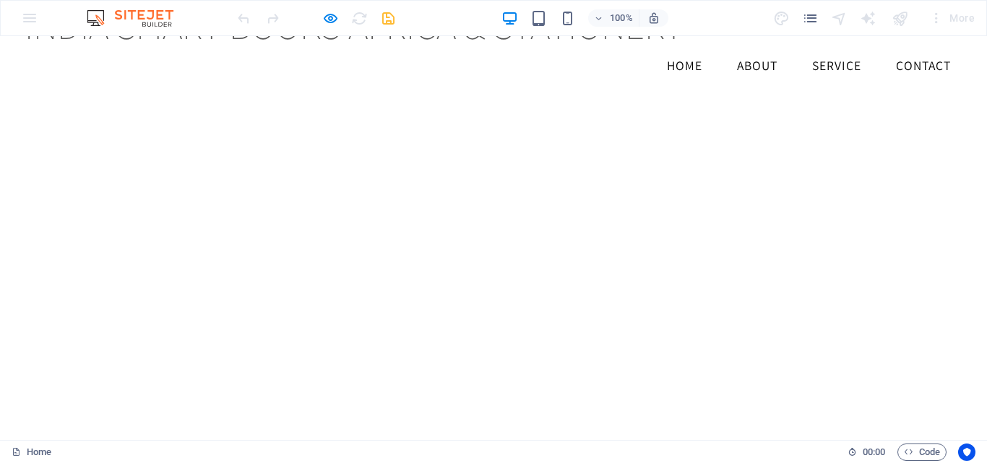
scroll to position [101, 0]
click at [139, 75] on video at bounding box center [494, 230] width 938 height 368
click at [212, 73] on video at bounding box center [494, 230] width 938 height 368
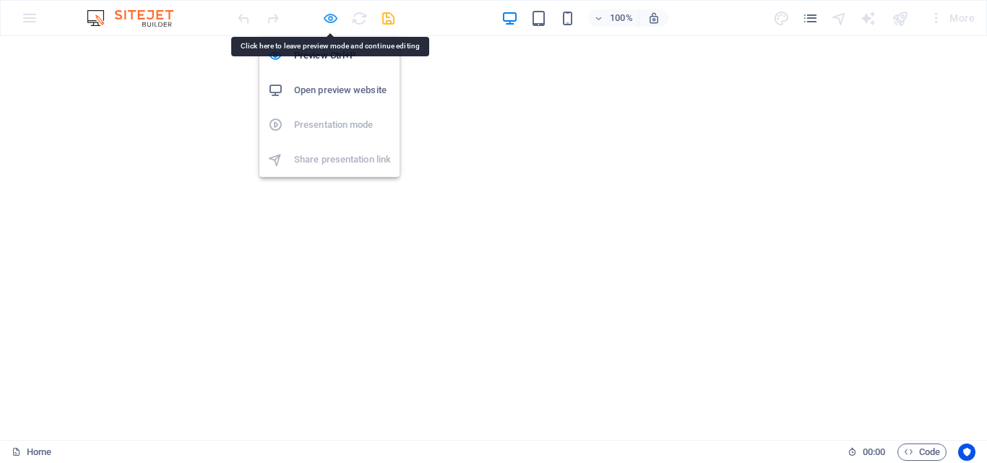
click at [328, 17] on icon "button" at bounding box center [330, 18] width 17 height 17
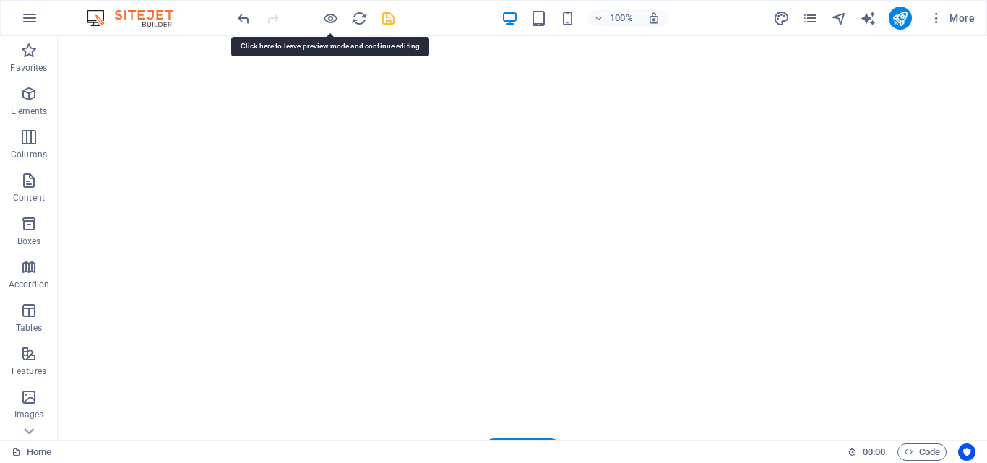
click at [222, 95] on figure at bounding box center [522, 230] width 883 height 368
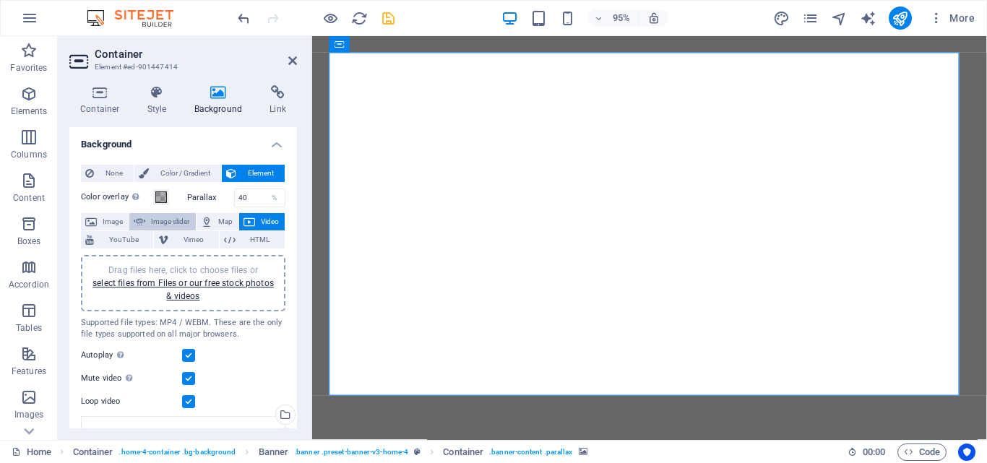
click at [167, 223] on span "Image slider" at bounding box center [170, 221] width 41 height 17
select select "ms"
select select "s"
select select "progressive"
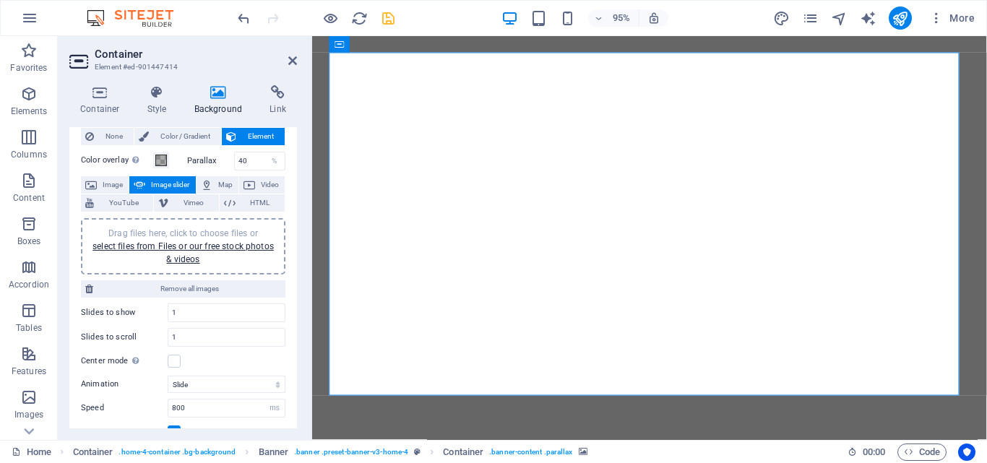
scroll to position [31, 0]
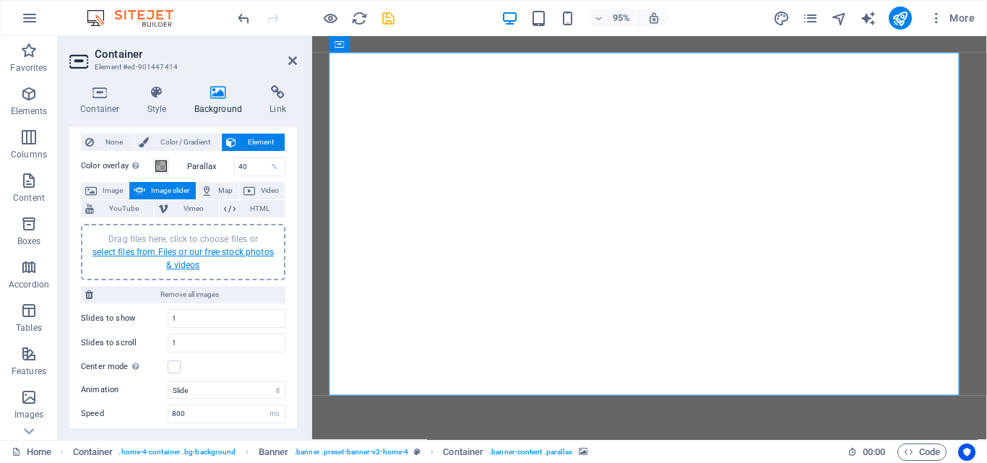
click at [179, 247] on link "select files from Files or our free stock photos & videos" at bounding box center [183, 258] width 181 height 23
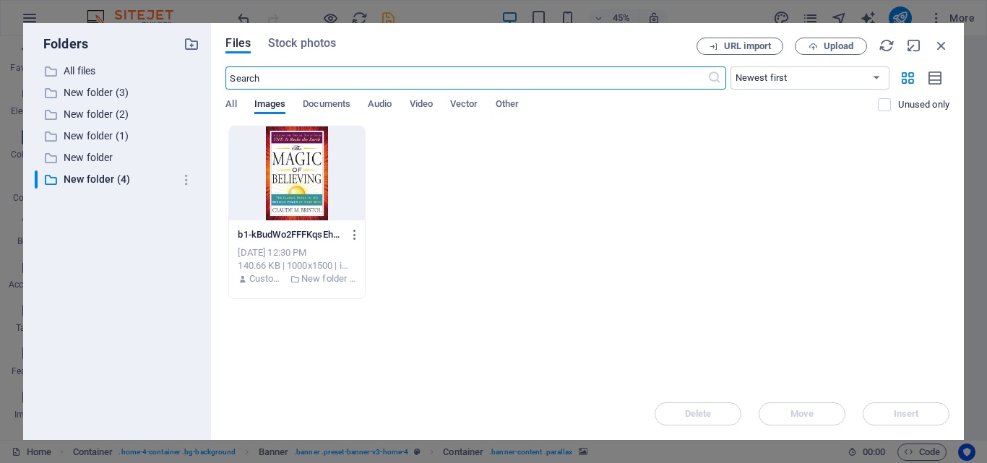
click at [276, 181] on div at bounding box center [296, 173] width 135 height 94
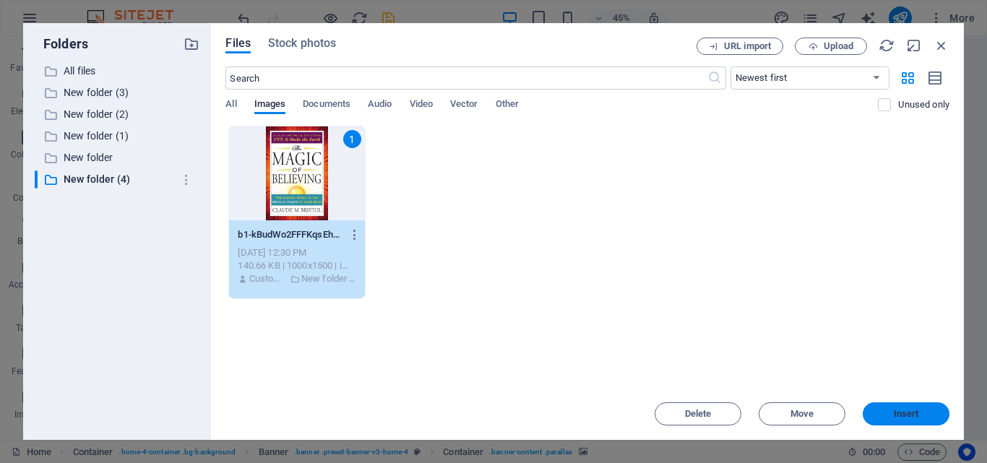
click at [880, 421] on button "Insert" at bounding box center [906, 414] width 87 height 23
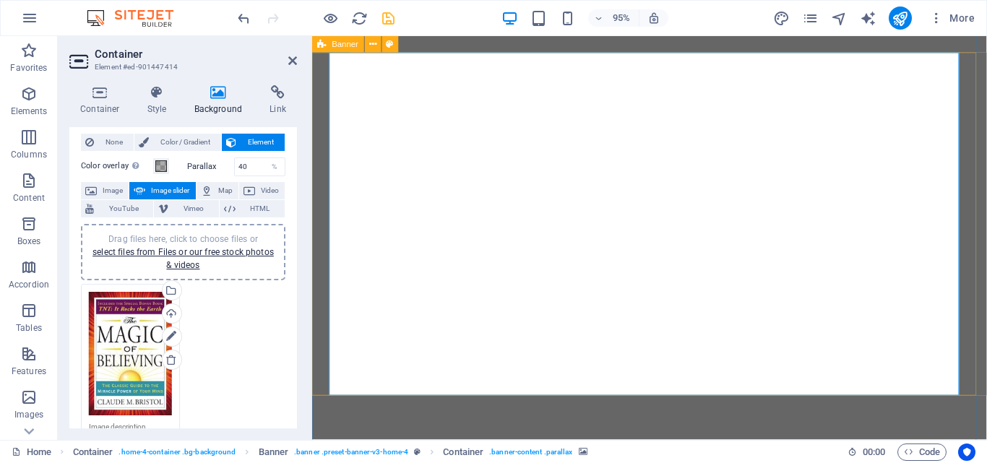
drag, startPoint x: 606, startPoint y: 296, endPoint x: 312, endPoint y: 344, distance: 298.0
drag, startPoint x: 297, startPoint y: 265, endPoint x: 300, endPoint y: 340, distance: 75.9
click at [300, 340] on div "Container Style Background Link Size Height Default px rem % vh vw Min. height …" at bounding box center [183, 257] width 251 height 366
drag, startPoint x: 293, startPoint y: 238, endPoint x: 291, endPoint y: 312, distance: 74.5
click at [291, 312] on div "None Color / Gradient Element Stretch background to full-width Color overlay Pl…" at bounding box center [183, 448] width 228 height 652
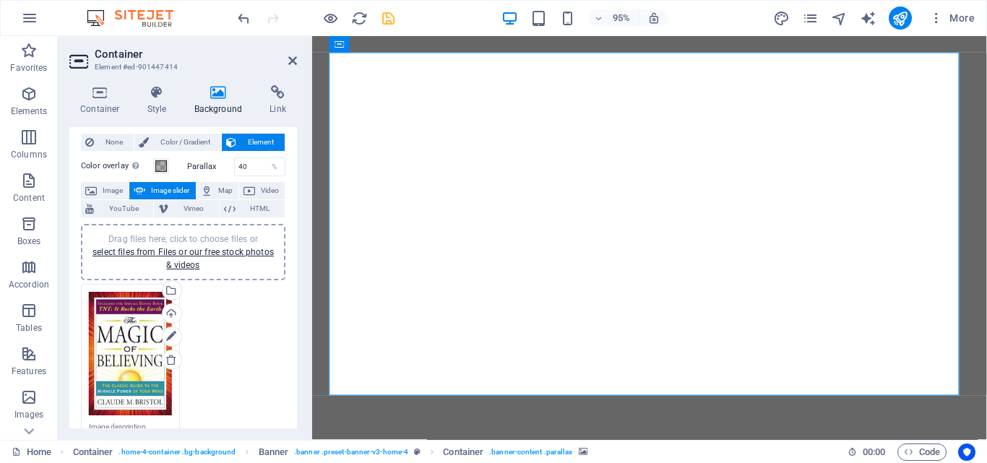
drag, startPoint x: 296, startPoint y: 266, endPoint x: 296, endPoint y: 331, distance: 65.1
click at [296, 331] on div "Background None Color / Gradient Element Stretch background to full-width Color…" at bounding box center [183, 277] width 228 height 301
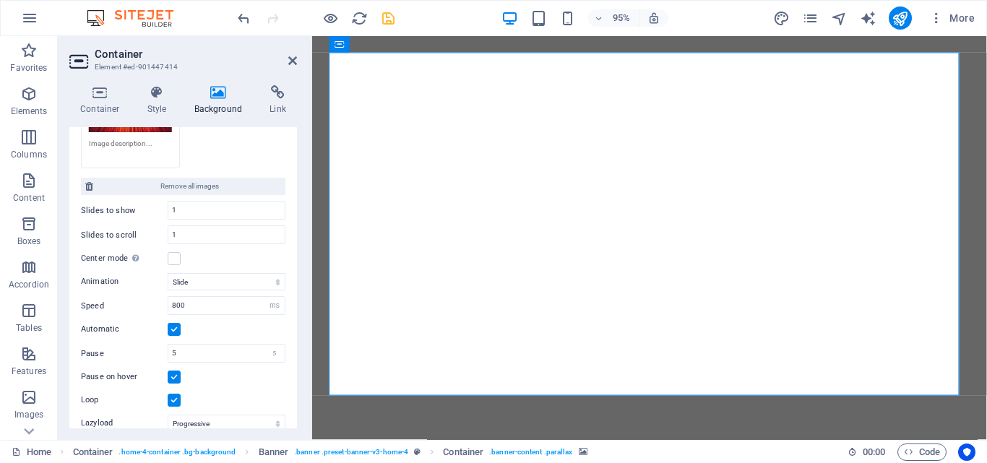
scroll to position [256, 0]
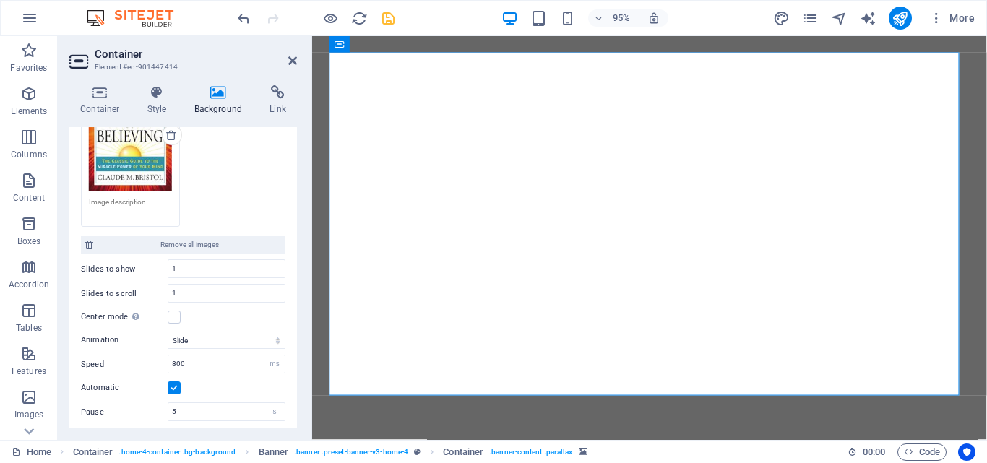
click at [299, 286] on div "Container Style Background Link Size Height Default px rem % vh vw Min. height …" at bounding box center [183, 257] width 251 height 366
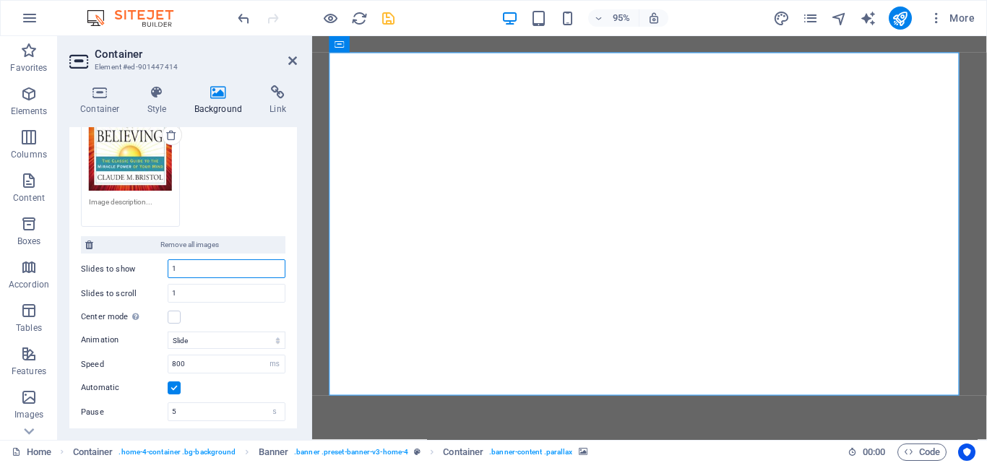
drag, startPoint x: 210, startPoint y: 271, endPoint x: 176, endPoint y: 274, distance: 34.1
click at [176, 274] on input "1" at bounding box center [226, 268] width 116 height 17
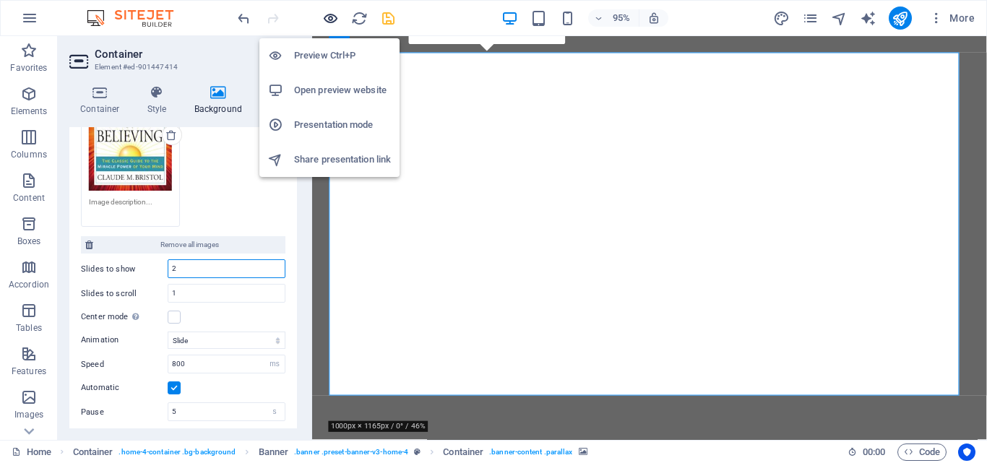
type input "2"
click at [327, 23] on icon "button" at bounding box center [330, 18] width 17 height 17
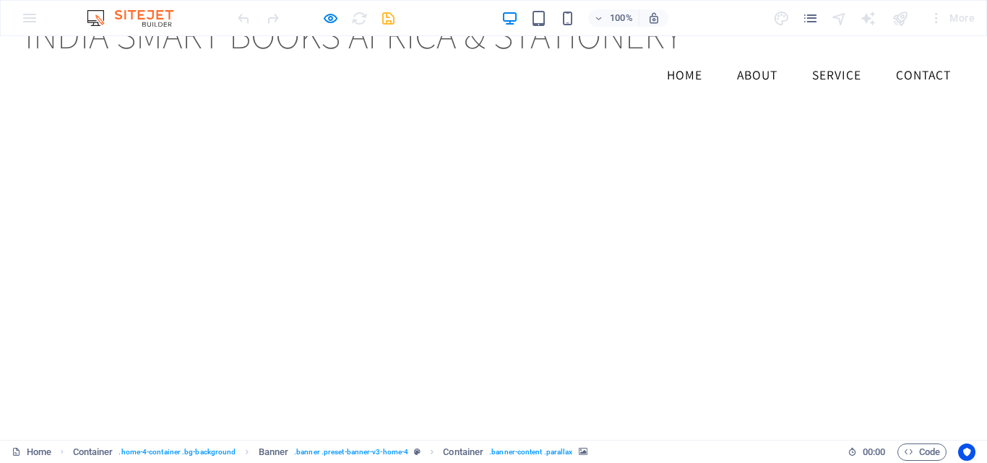
scroll to position [48, 0]
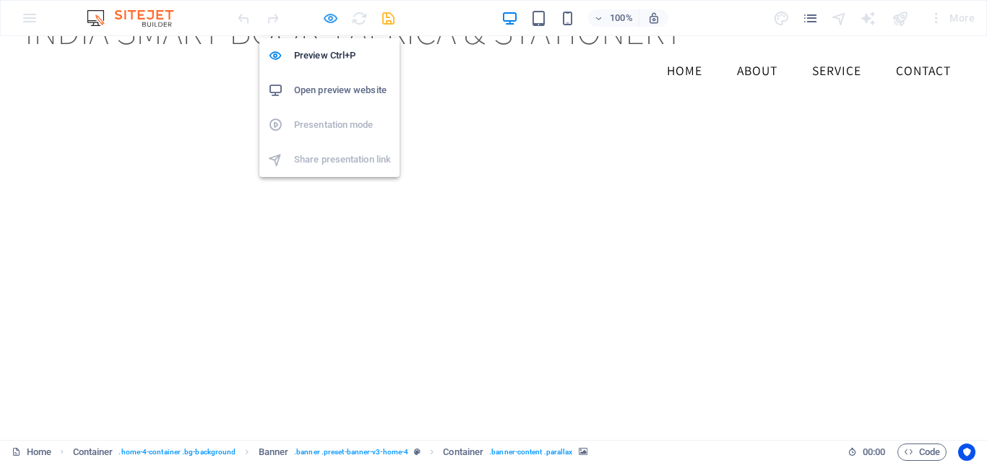
click at [327, 19] on icon "button" at bounding box center [330, 18] width 17 height 17
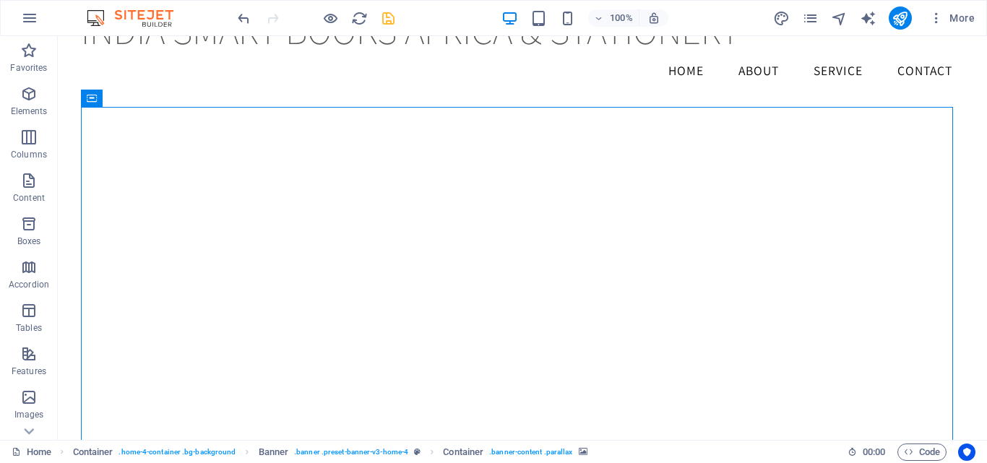
click at [199, 79] on img "1/1" at bounding box center [299, 79] width 437 height 0
select select "ms"
select select "s"
select select "progressive"
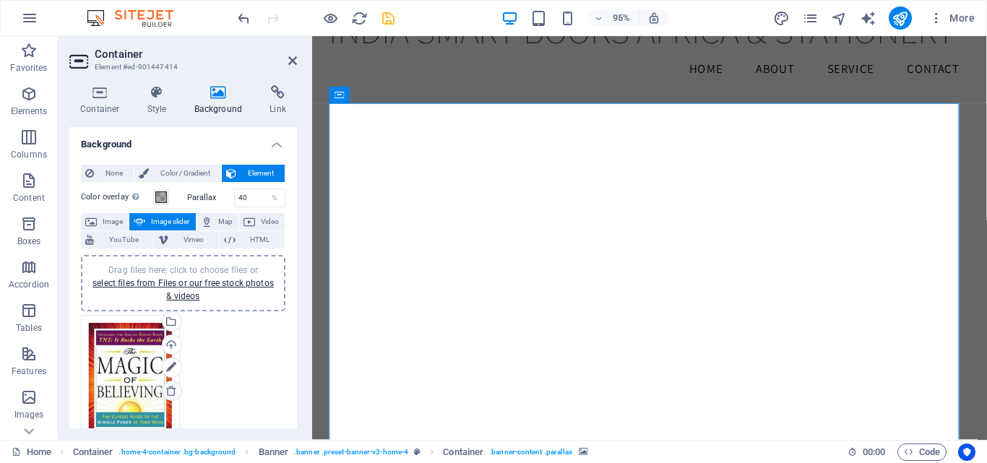
click at [171, 392] on icon at bounding box center [172, 391] width 12 height 12
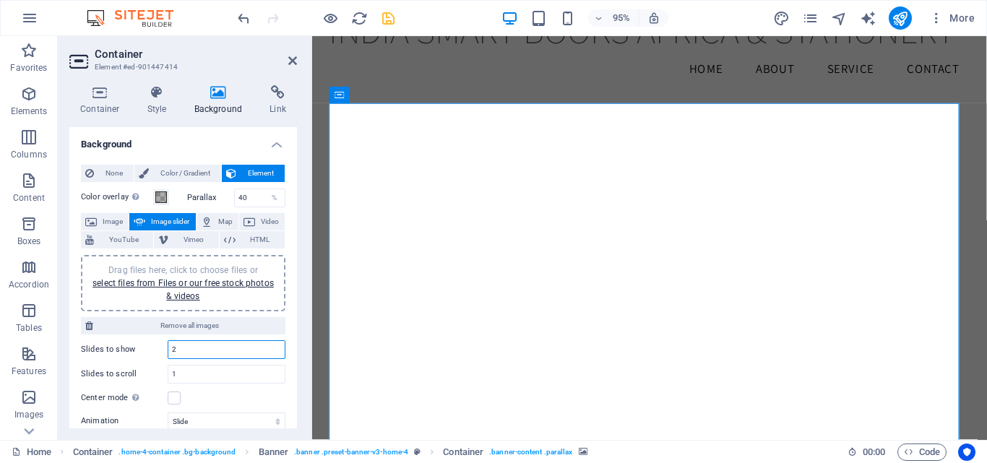
drag, startPoint x: 197, startPoint y: 351, endPoint x: 177, endPoint y: 340, distance: 22.0
click at [177, 341] on input "2" at bounding box center [226, 349] width 116 height 17
click at [103, 220] on span "Image" at bounding box center [112, 221] width 23 height 17
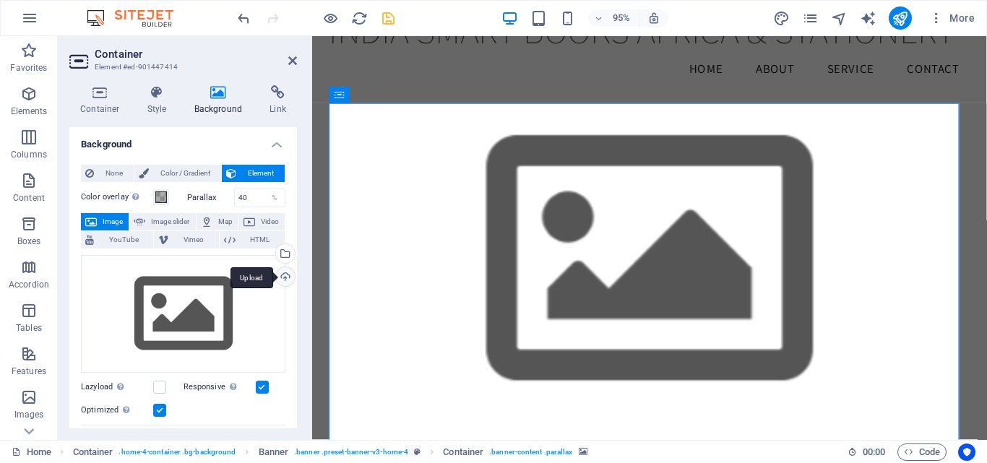
click at [282, 279] on div "Upload" at bounding box center [284, 278] width 22 height 22
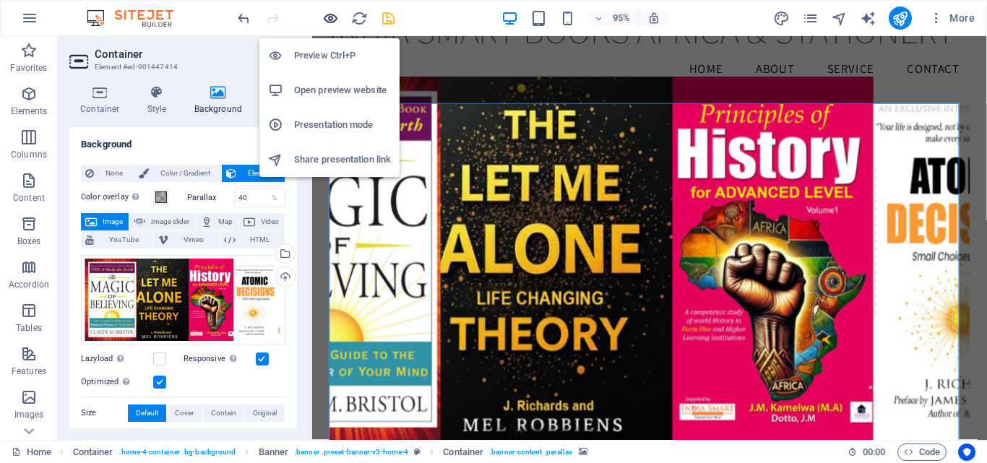
click at [330, 17] on icon "button" at bounding box center [330, 18] width 17 height 17
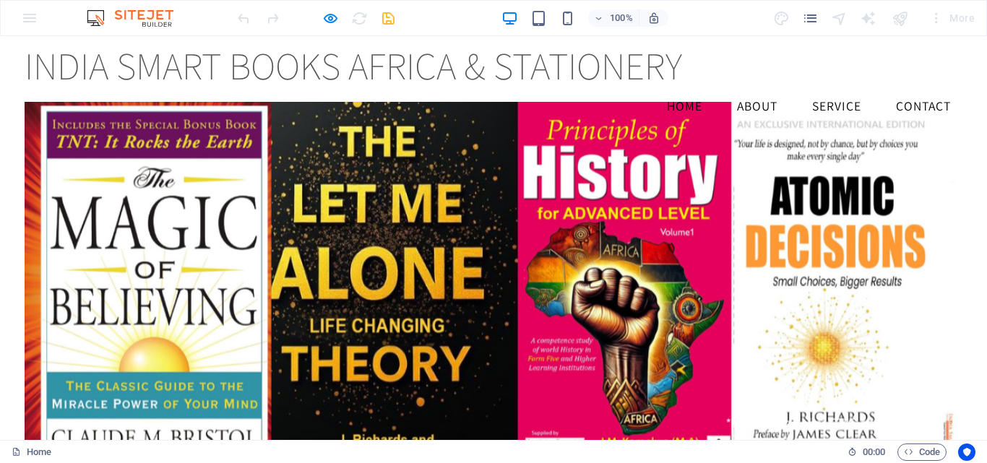
scroll to position [8, 0]
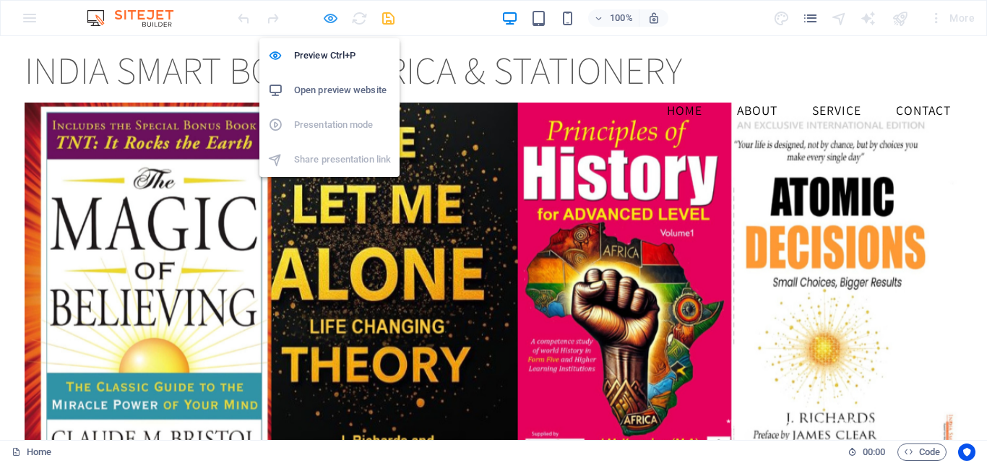
click at [328, 20] on icon "button" at bounding box center [330, 18] width 17 height 17
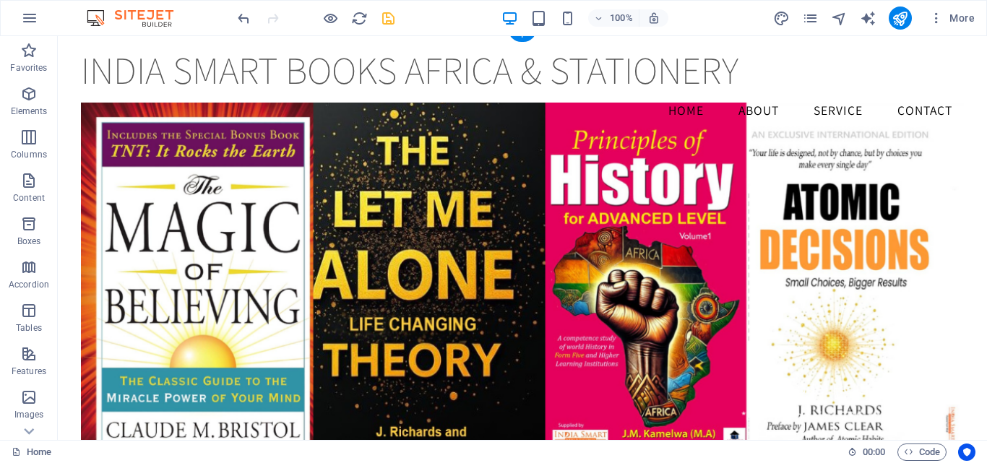
click at [190, 160] on figure at bounding box center [522, 287] width 883 height 368
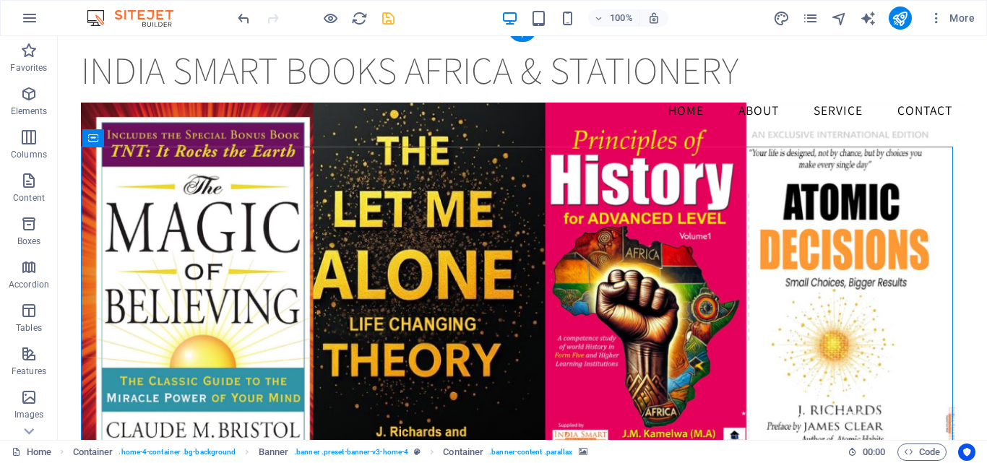
click at [190, 160] on figure at bounding box center [522, 287] width 883 height 368
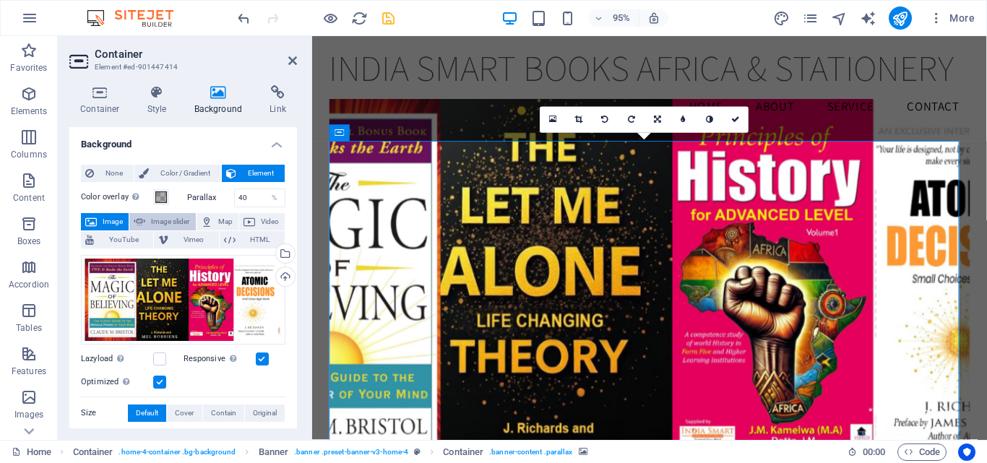
click at [168, 220] on span "Image slider" at bounding box center [170, 221] width 41 height 17
select select "ms"
select select "s"
select select "progressive"
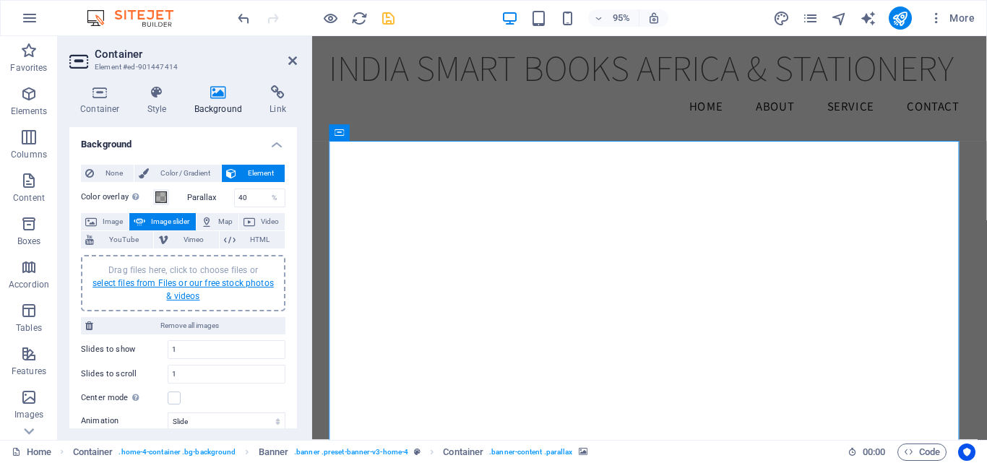
click at [167, 286] on link "select files from Files or our free stock photos & videos" at bounding box center [183, 289] width 181 height 23
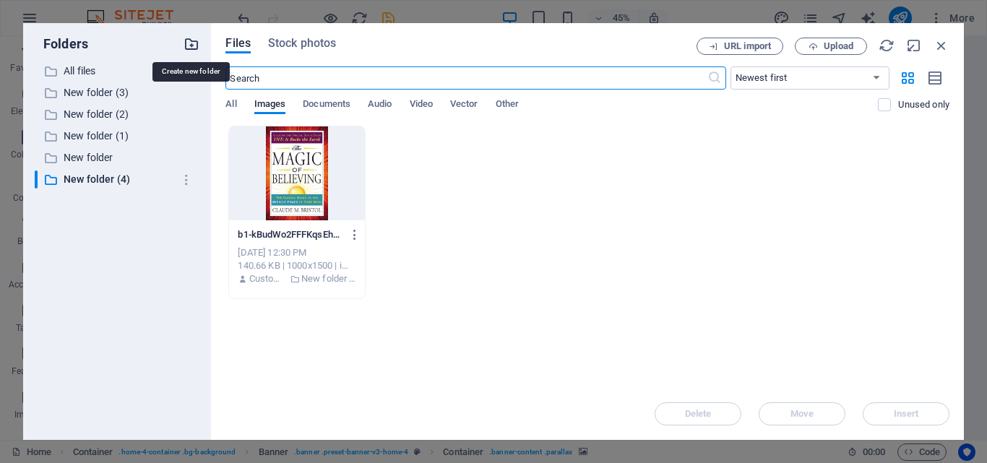
click at [197, 46] on icon "button" at bounding box center [192, 44] width 16 height 16
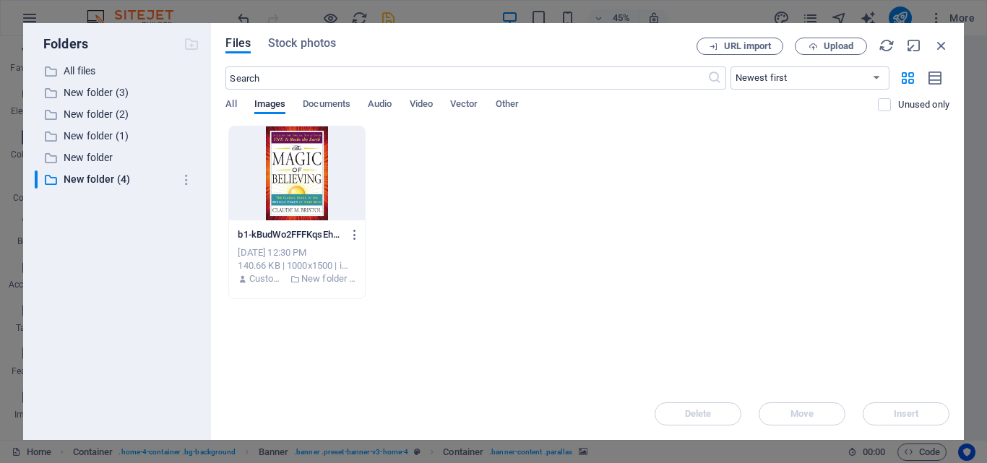
click at [197, 46] on div at bounding box center [192, 44] width 16 height 16
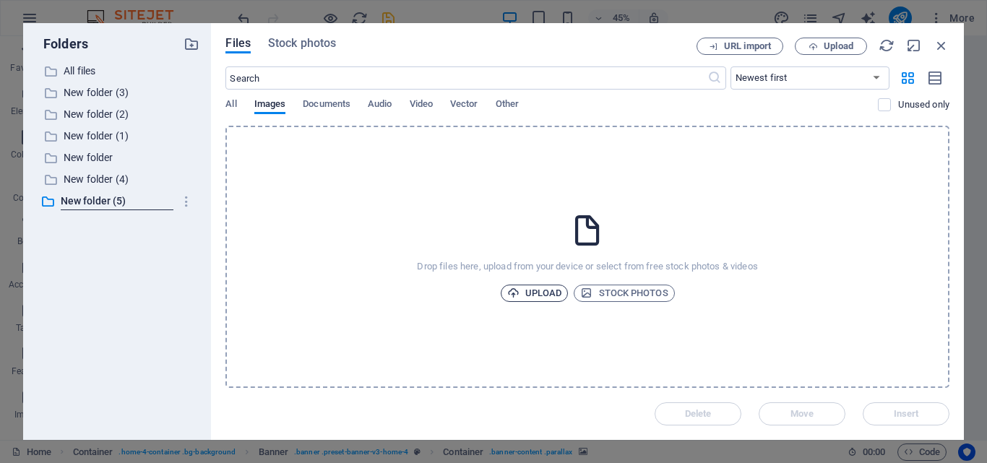
click at [546, 299] on span "Upload" at bounding box center [534, 293] width 55 height 17
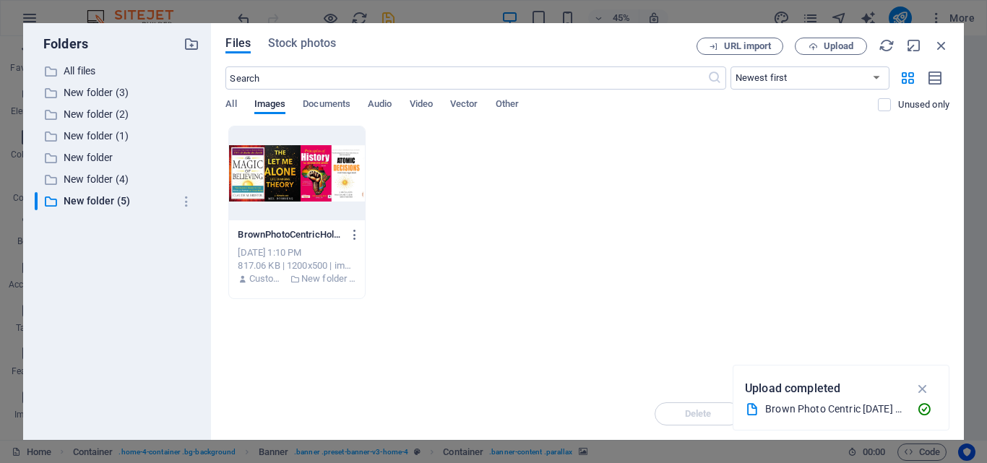
click at [317, 207] on div at bounding box center [296, 173] width 135 height 94
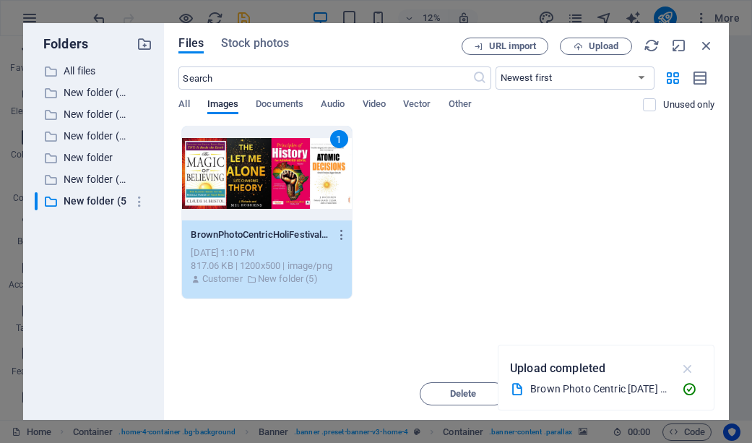
click at [687, 357] on button "button" at bounding box center [688, 368] width 28 height 23
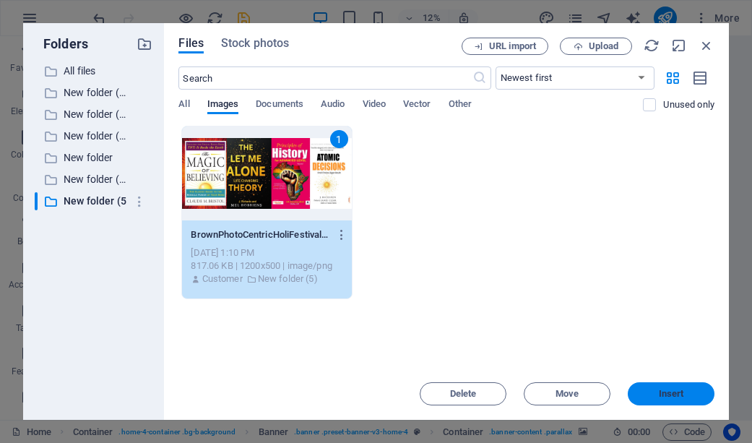
click at [689, 387] on button "Insert" at bounding box center [671, 393] width 87 height 23
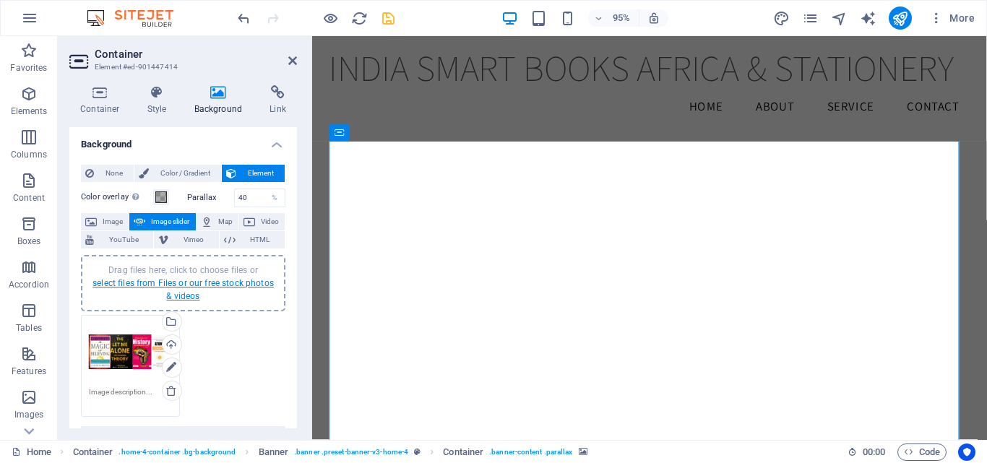
click at [182, 286] on link "select files from Files or our free stock photos & videos" at bounding box center [183, 289] width 181 height 23
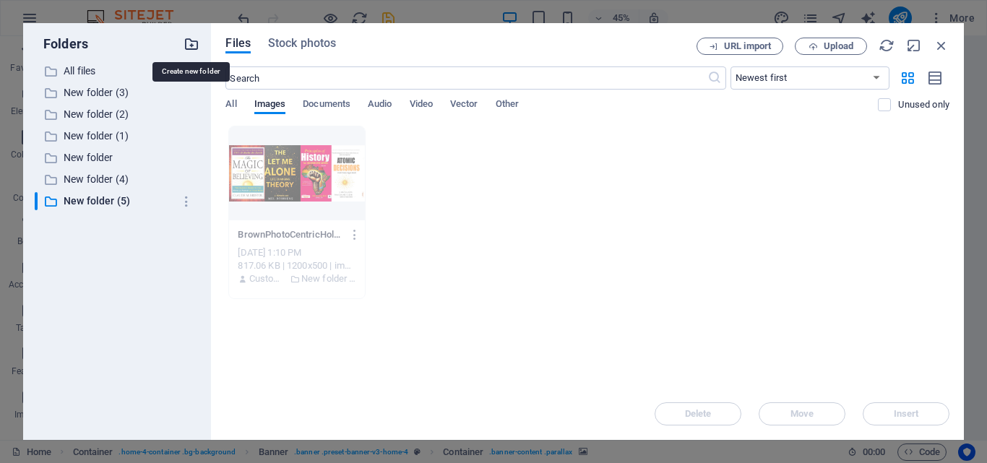
click at [192, 47] on icon "button" at bounding box center [192, 44] width 16 height 16
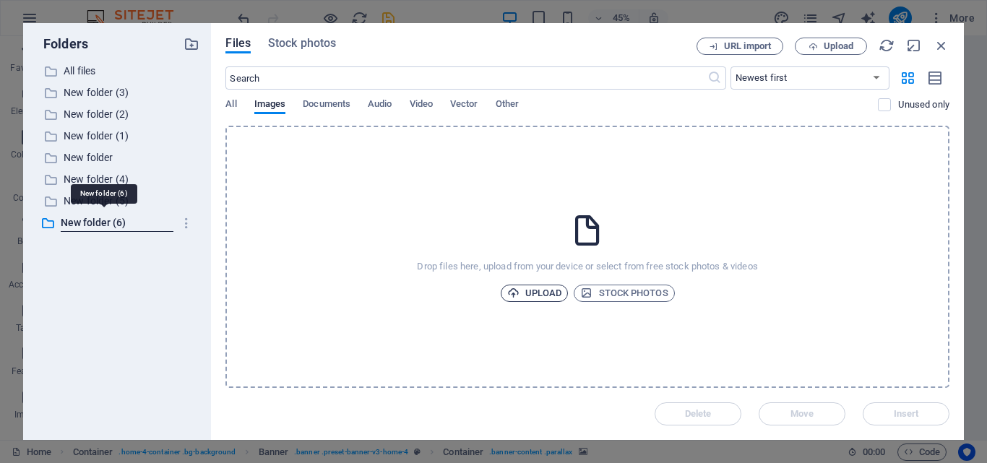
click at [537, 291] on span "Upload" at bounding box center [534, 293] width 55 height 17
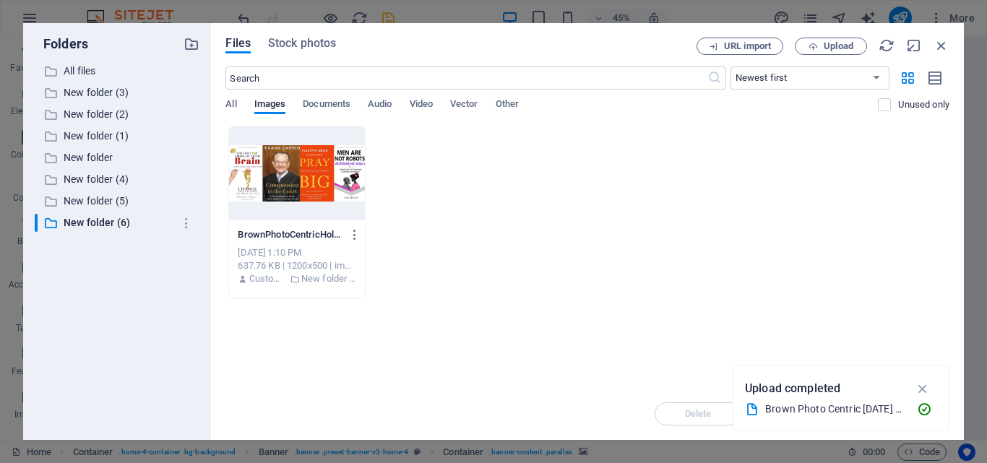
click at [301, 171] on div at bounding box center [296, 173] width 135 height 94
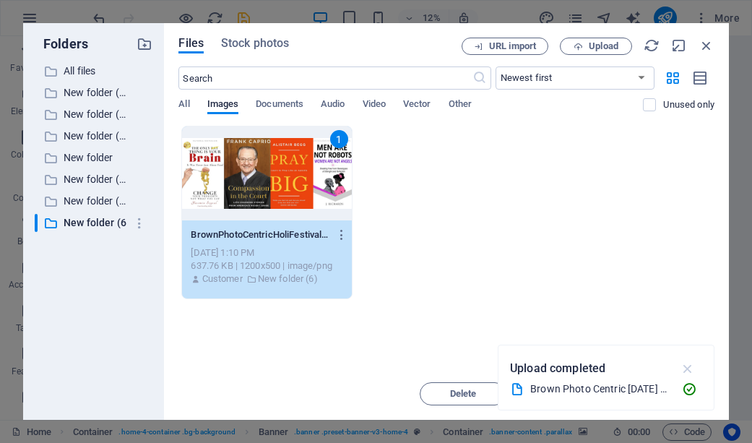
click at [687, 364] on icon "button" at bounding box center [688, 369] width 17 height 16
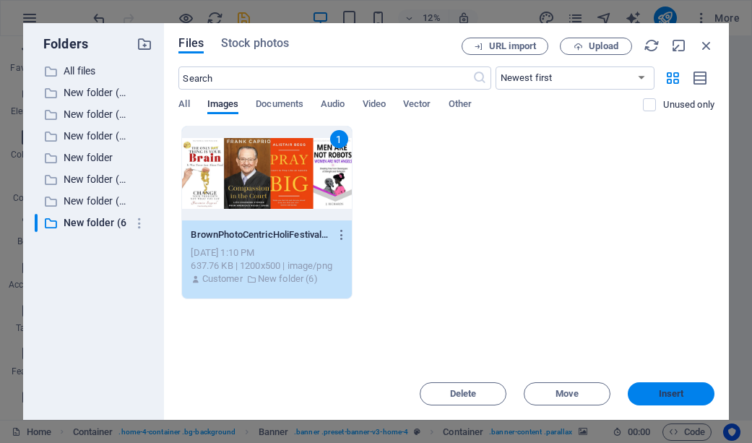
drag, startPoint x: 679, startPoint y: 396, endPoint x: 653, endPoint y: 479, distance: 87.1
click at [679, 396] on span "Insert" at bounding box center [671, 394] width 25 height 9
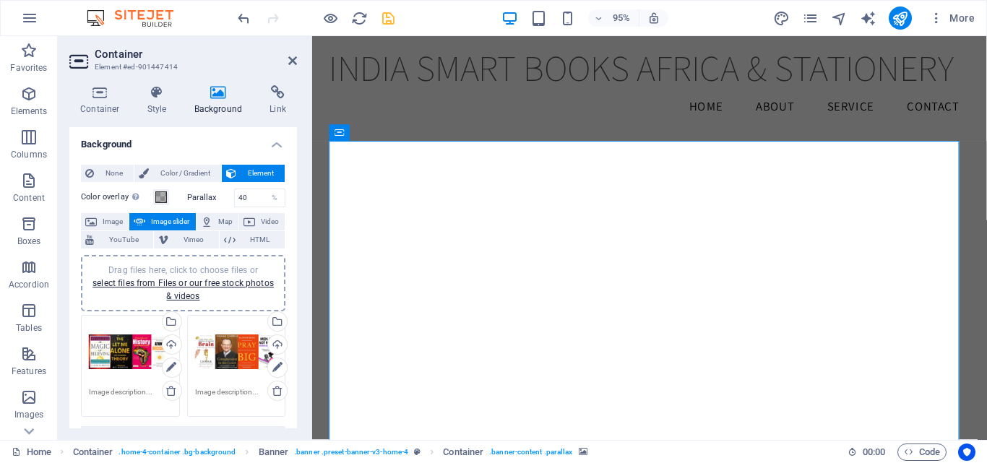
drag, startPoint x: 297, startPoint y: 254, endPoint x: 306, endPoint y: 359, distance: 105.2
click at [306, 359] on div "Container Style Background Link Size Height Default px rem % vh vw Min. height …" at bounding box center [183, 257] width 251 height 366
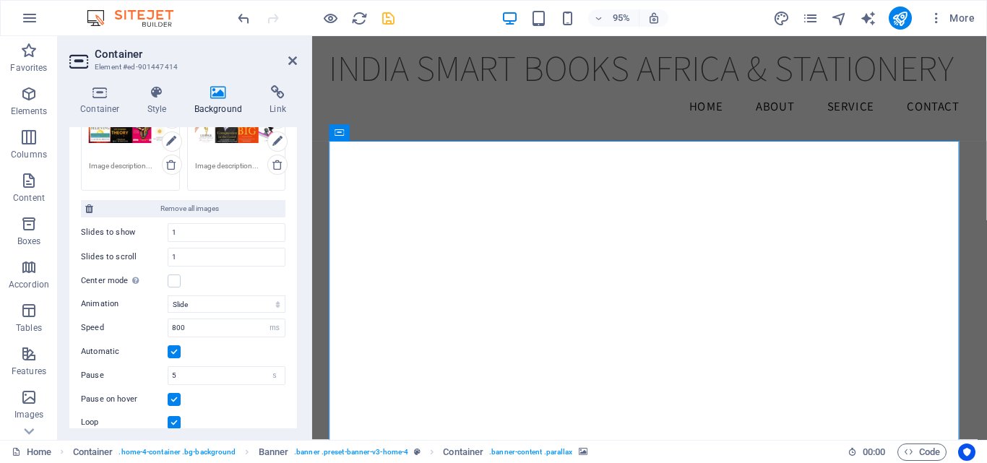
scroll to position [228, 0]
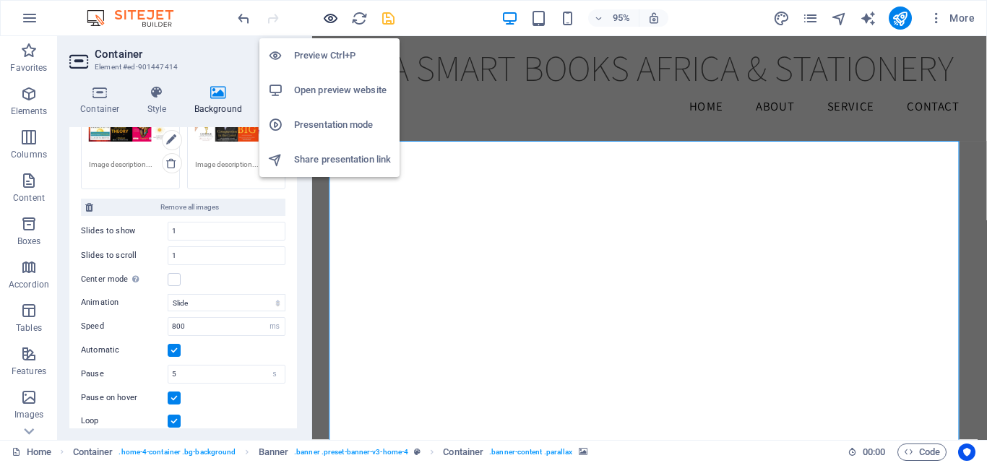
click at [327, 17] on icon "button" at bounding box center [330, 18] width 17 height 17
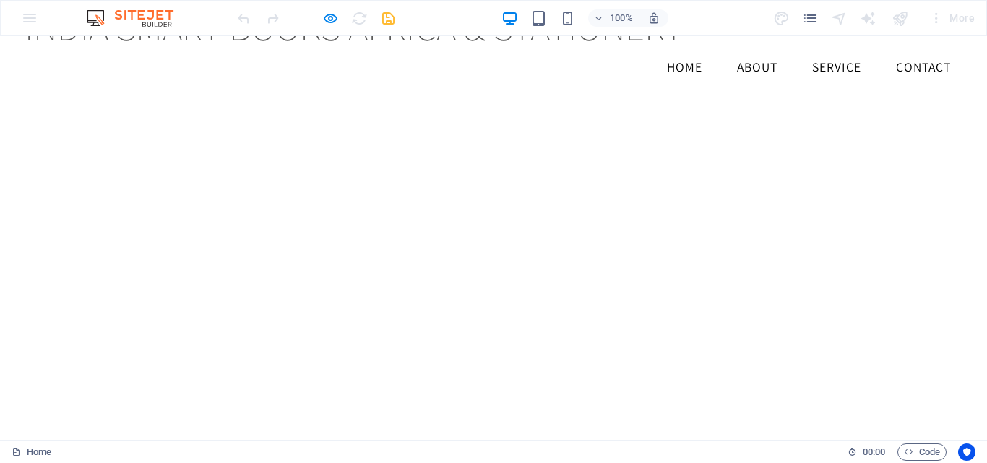
scroll to position [126, 0]
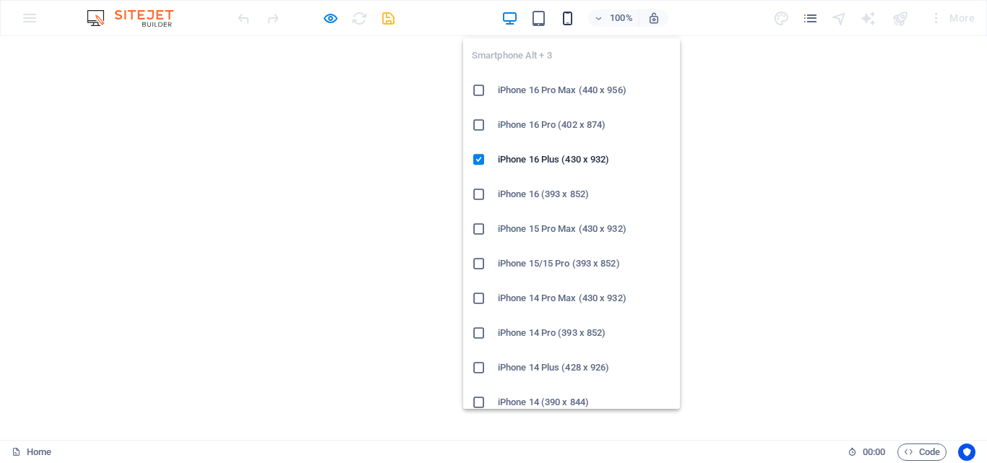
click at [564, 12] on icon "button" at bounding box center [567, 18] width 17 height 17
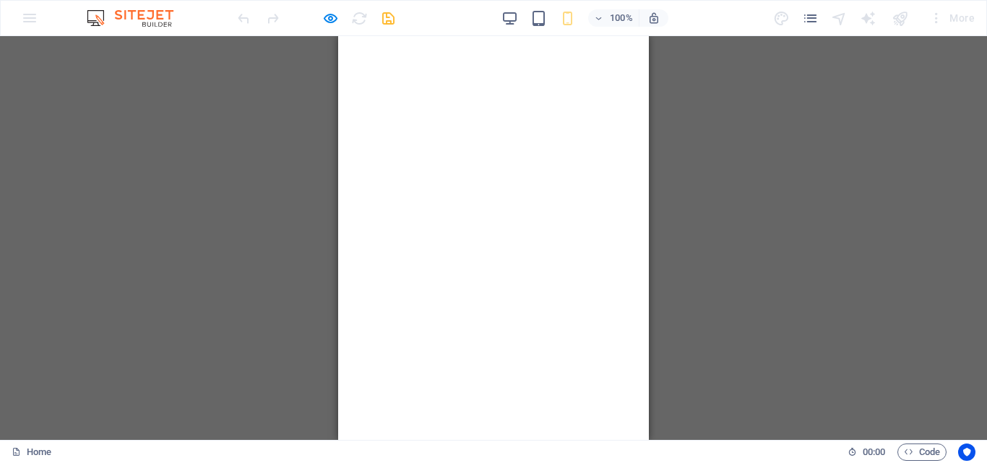
click at [525, 15] on div "100%" at bounding box center [585, 18] width 167 height 23
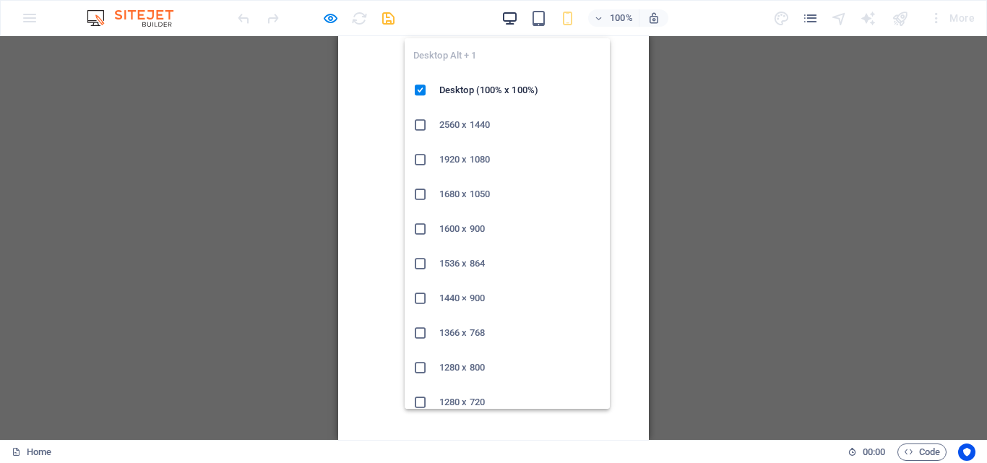
click at [510, 20] on icon "button" at bounding box center [510, 18] width 17 height 17
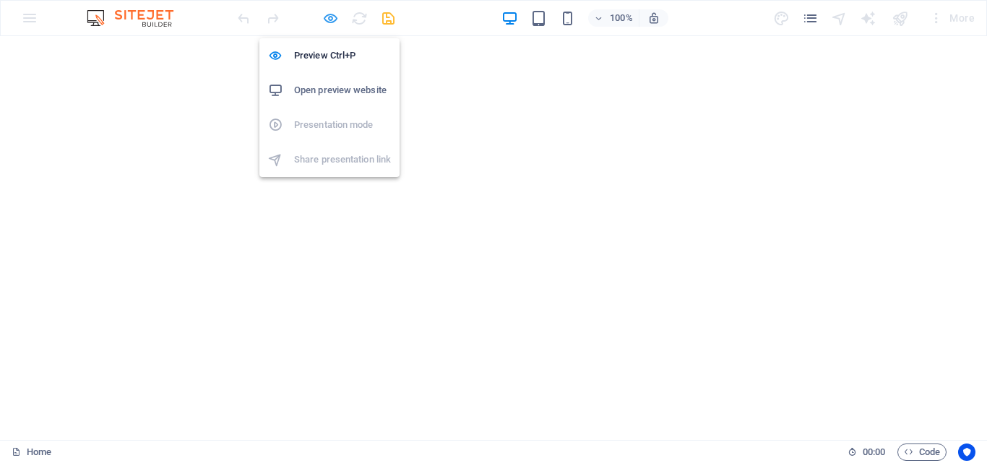
click at [333, 22] on icon "button" at bounding box center [330, 18] width 17 height 17
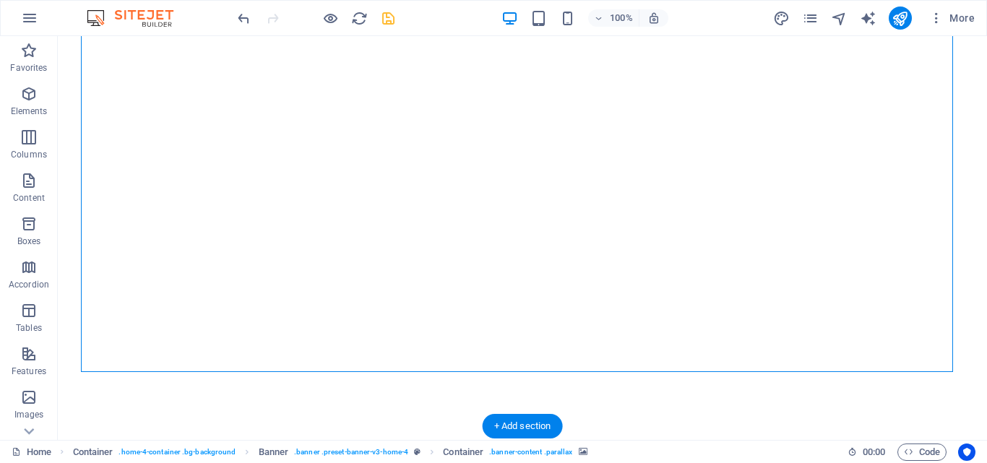
select select "ms"
select select "s"
select select "progressive"
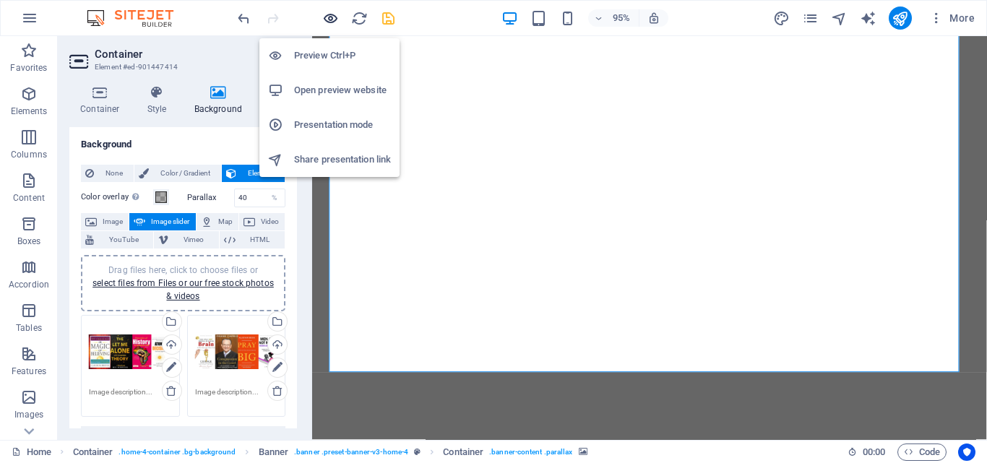
click at [332, 12] on icon "button" at bounding box center [330, 18] width 17 height 17
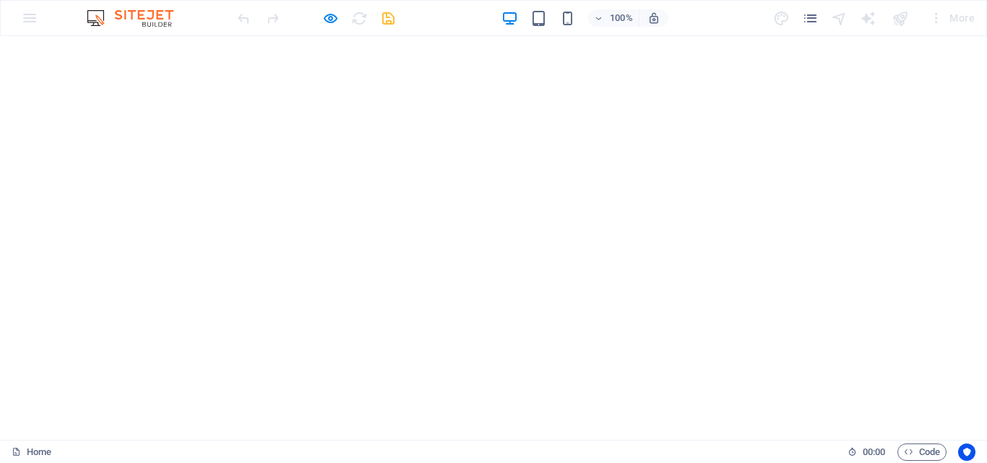
scroll to position [0, 0]
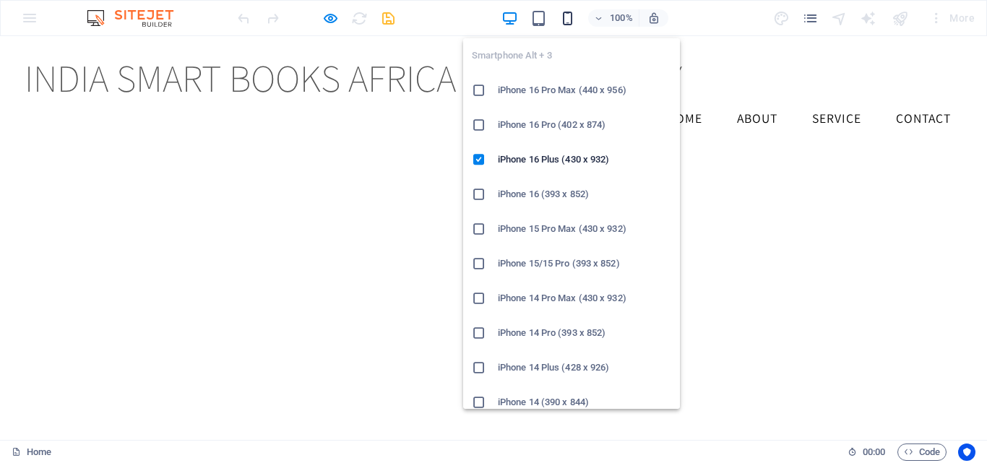
click at [570, 15] on icon "button" at bounding box center [567, 18] width 17 height 17
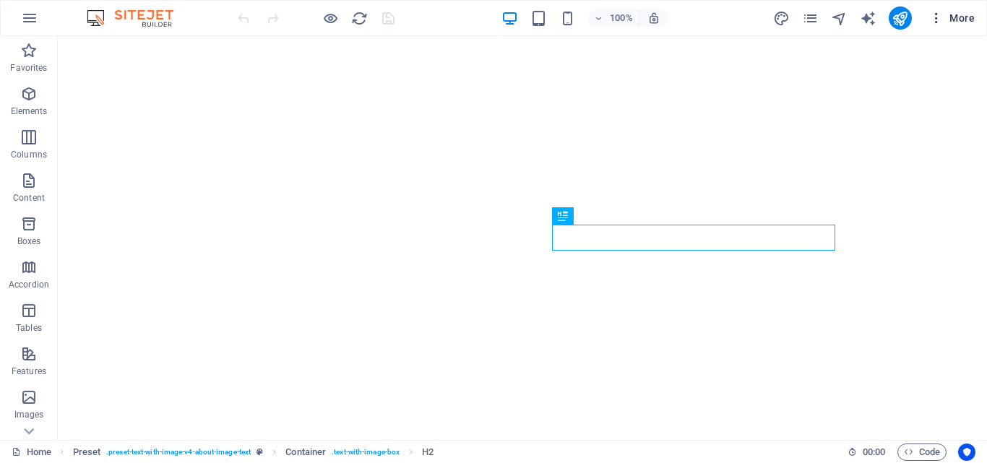
click at [937, 18] on icon "button" at bounding box center [937, 18] width 14 height 14
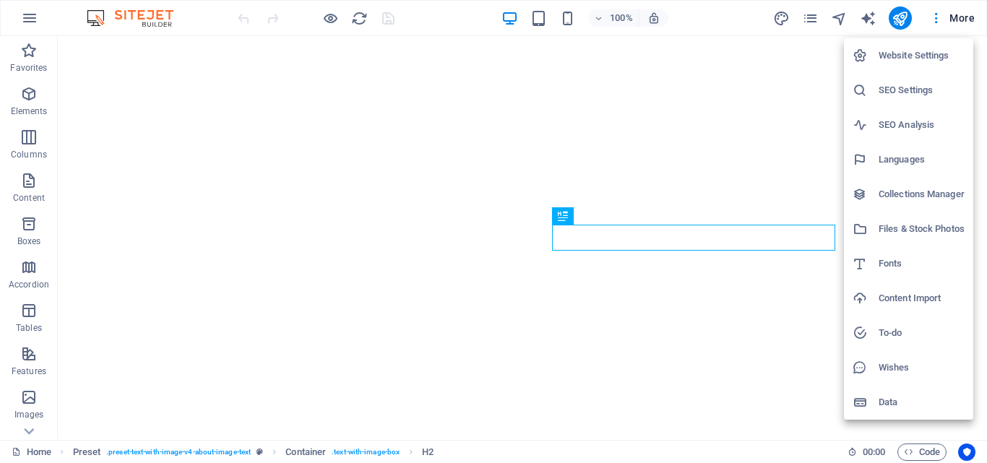
click at [887, 59] on h6 "Website Settings" at bounding box center [922, 55] width 86 height 17
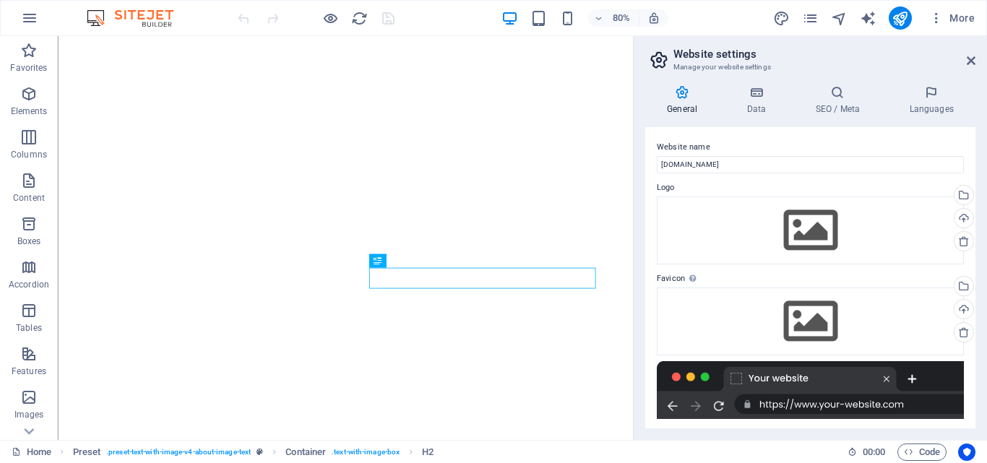
click at [976, 71] on aside "Website settings Manage your website settings General Data SEO / Meta Languages…" at bounding box center [810, 238] width 354 height 404
click at [970, 61] on icon at bounding box center [971, 61] width 9 height 12
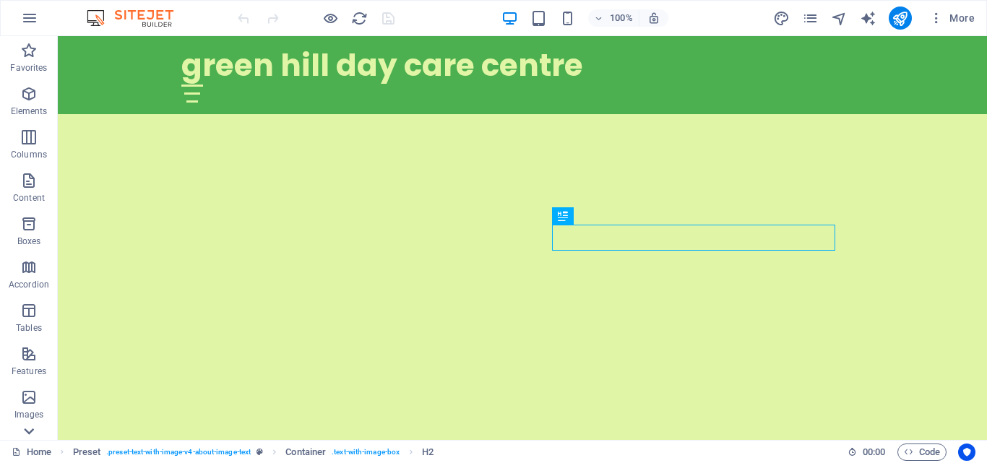
scroll to position [296, 0]
click at [25, 55] on icon at bounding box center [29, 45] width 20 height 20
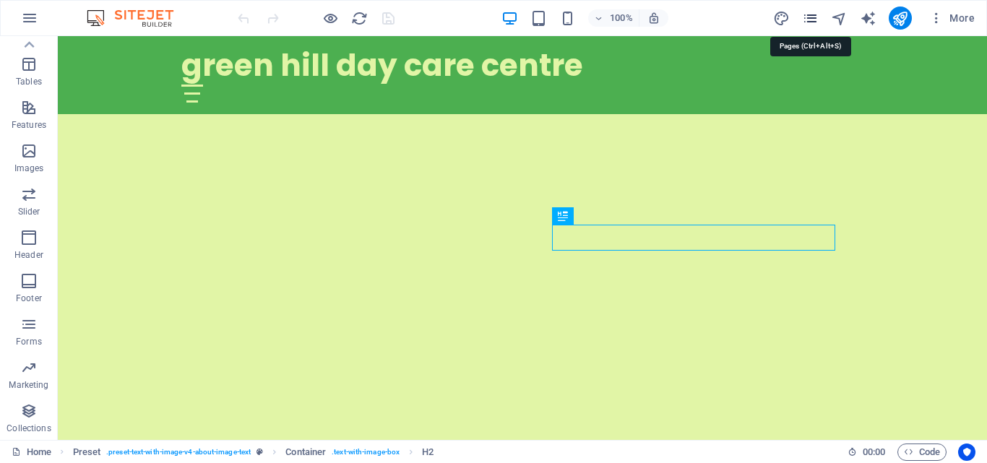
click at [809, 14] on icon "pages" at bounding box center [810, 18] width 17 height 17
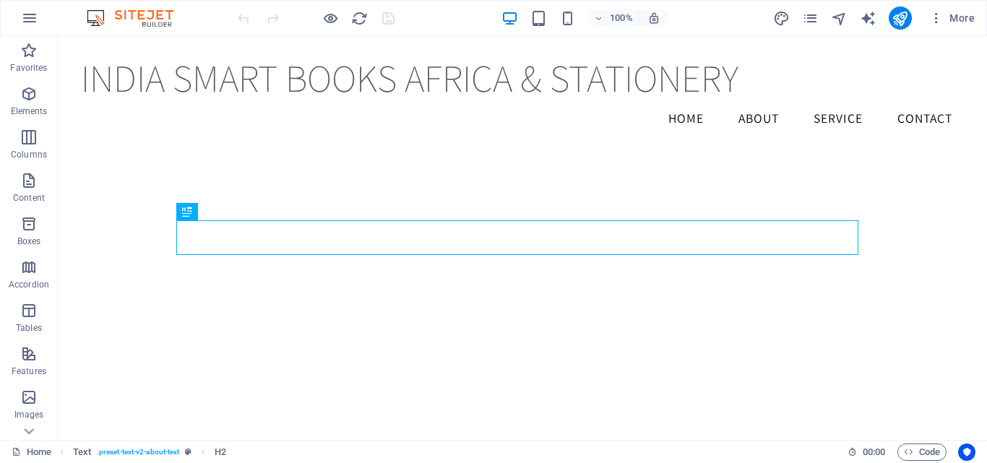
scroll to position [390, 0]
